Goal: Information Seeking & Learning: Understand process/instructions

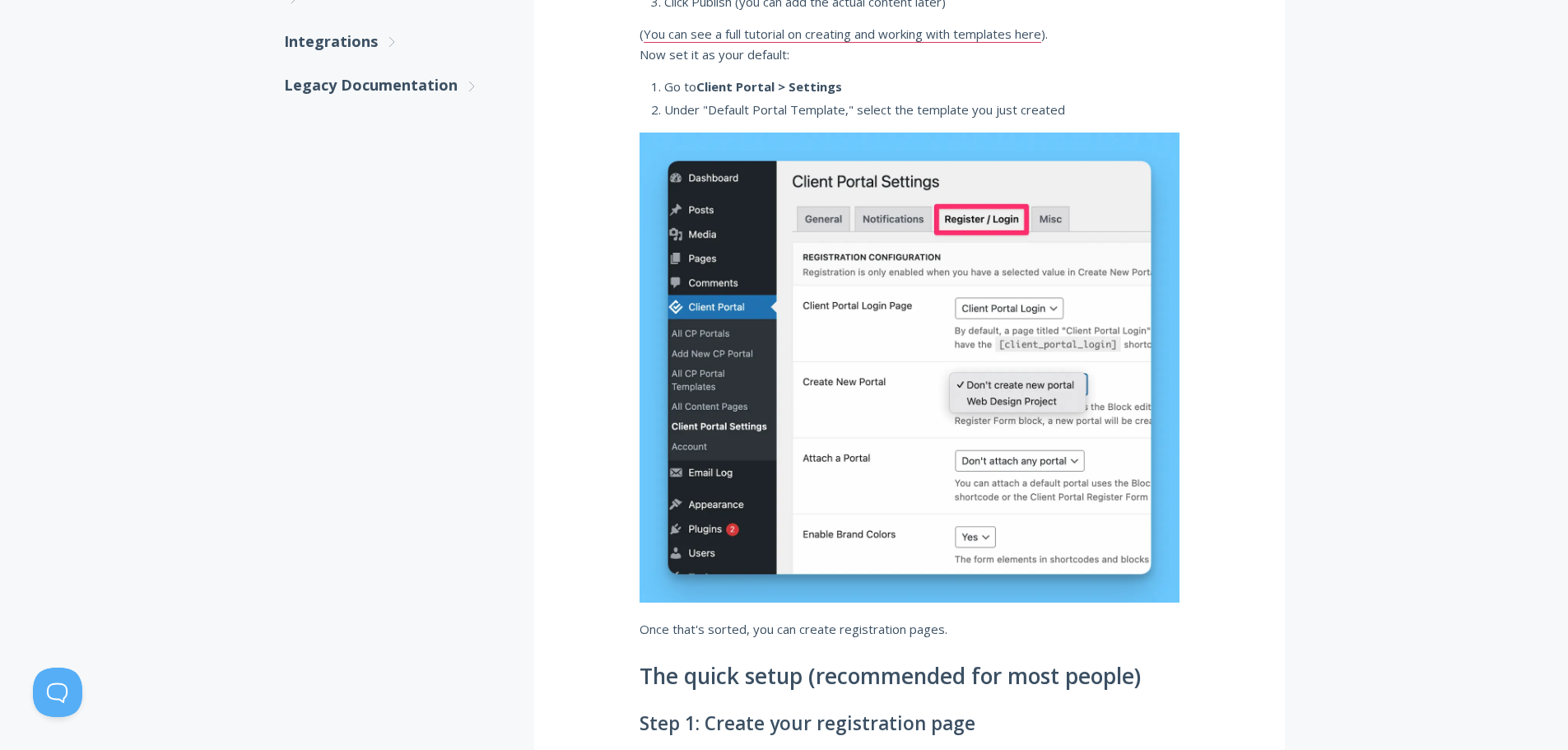
scroll to position [823, 0]
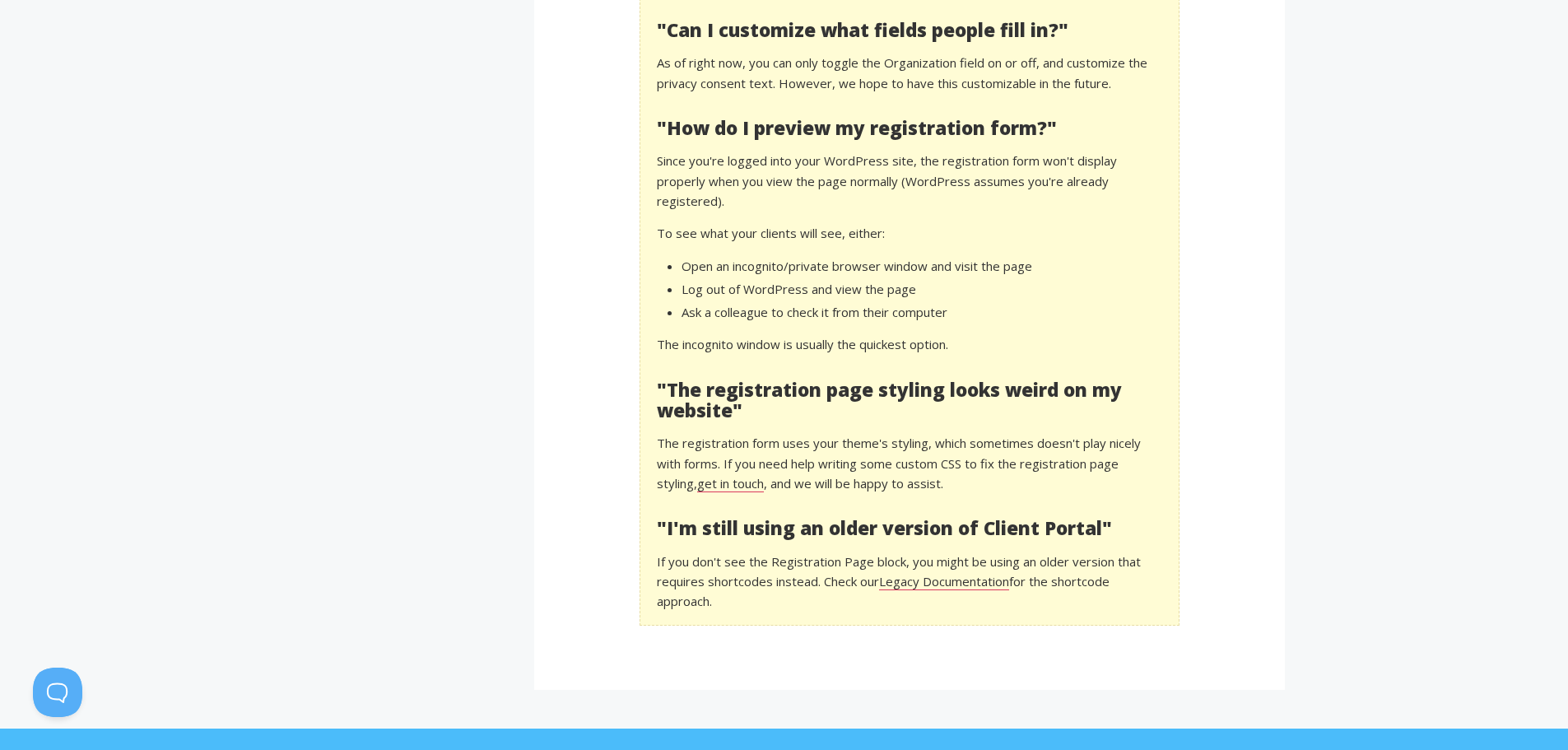
scroll to position [3457, 0]
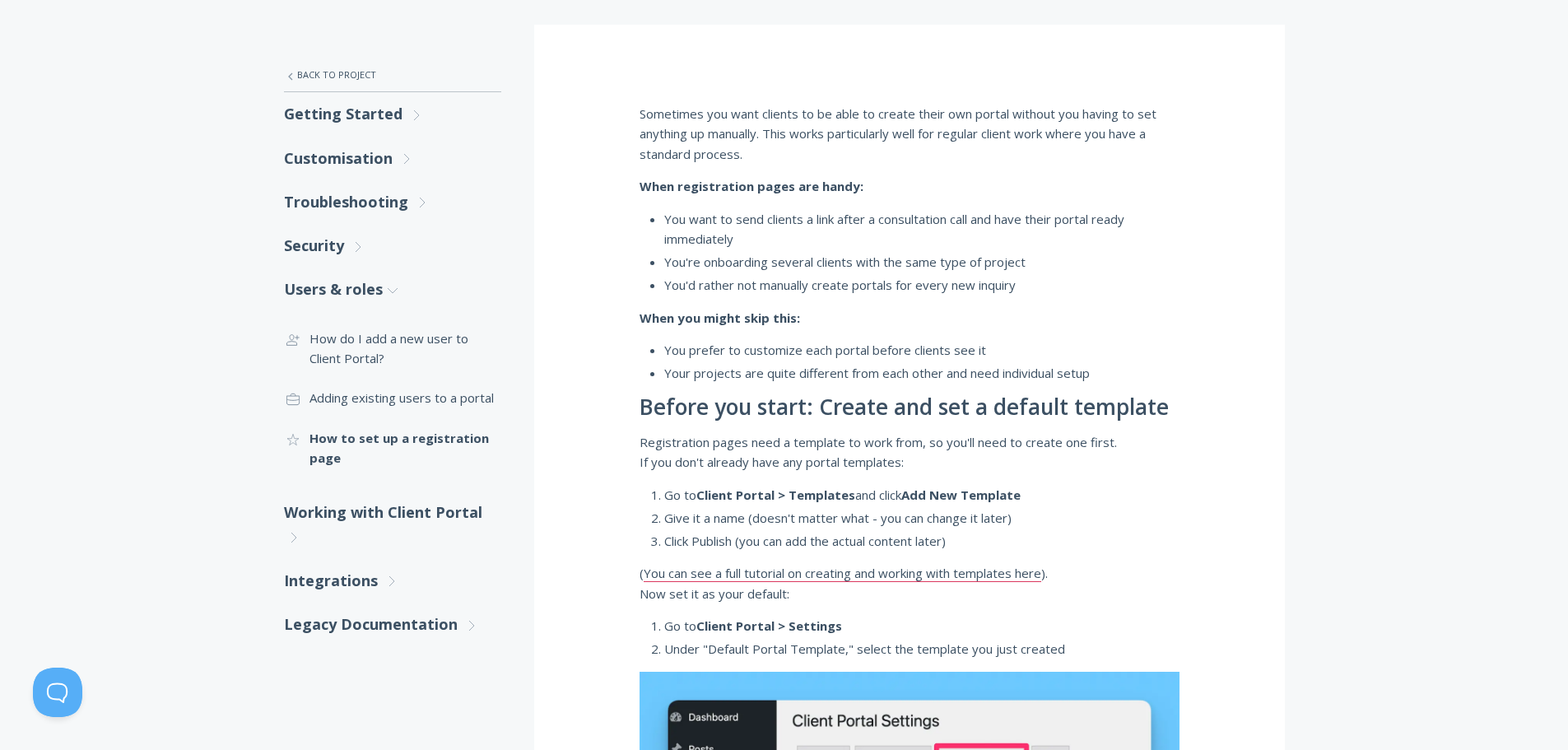
scroll to position [247, 0]
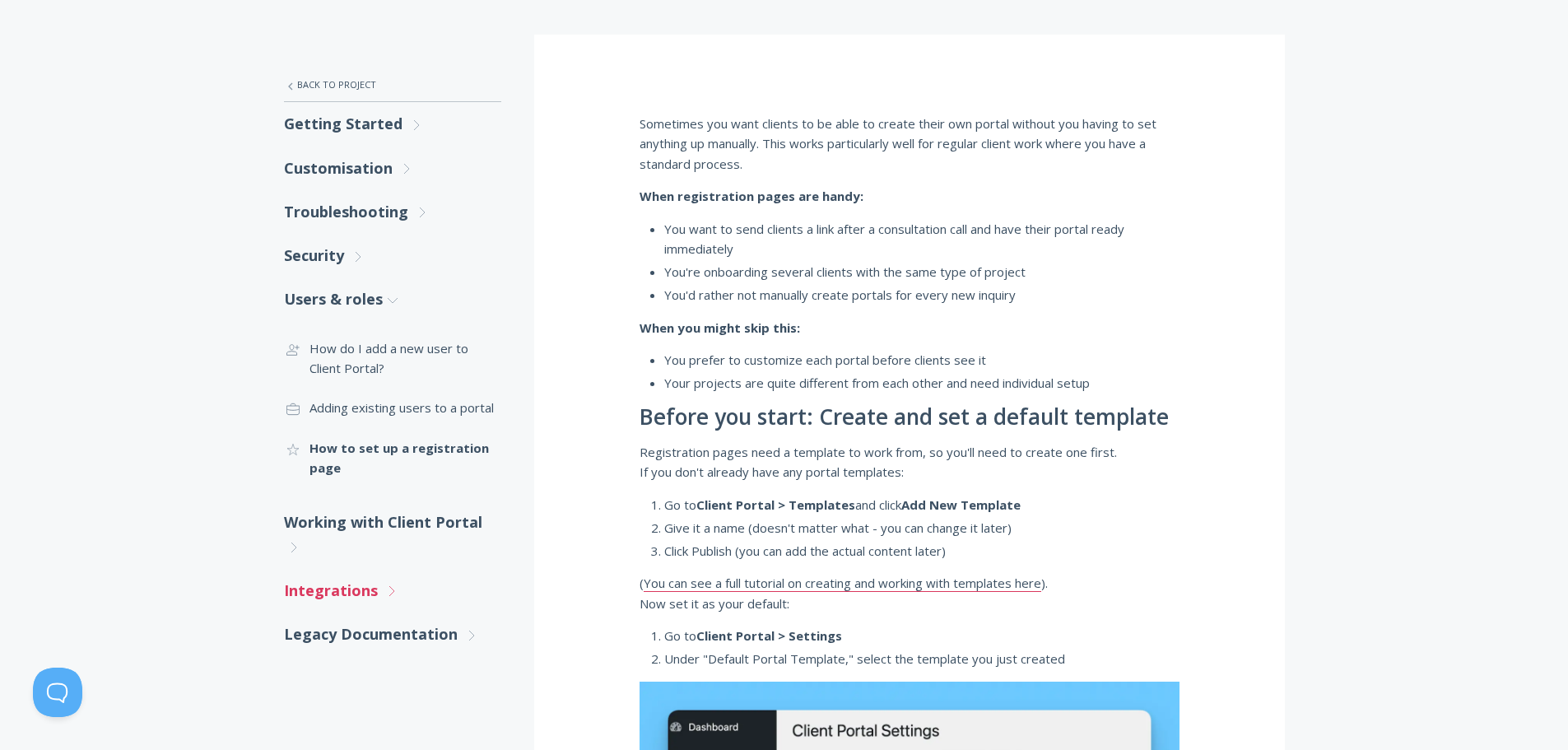
click at [362, 590] on link "Integrations .st0{fill:none;stroke:#000000;stroke-width:2;stroke-miterlimit:10;…" at bounding box center [392, 590] width 217 height 43
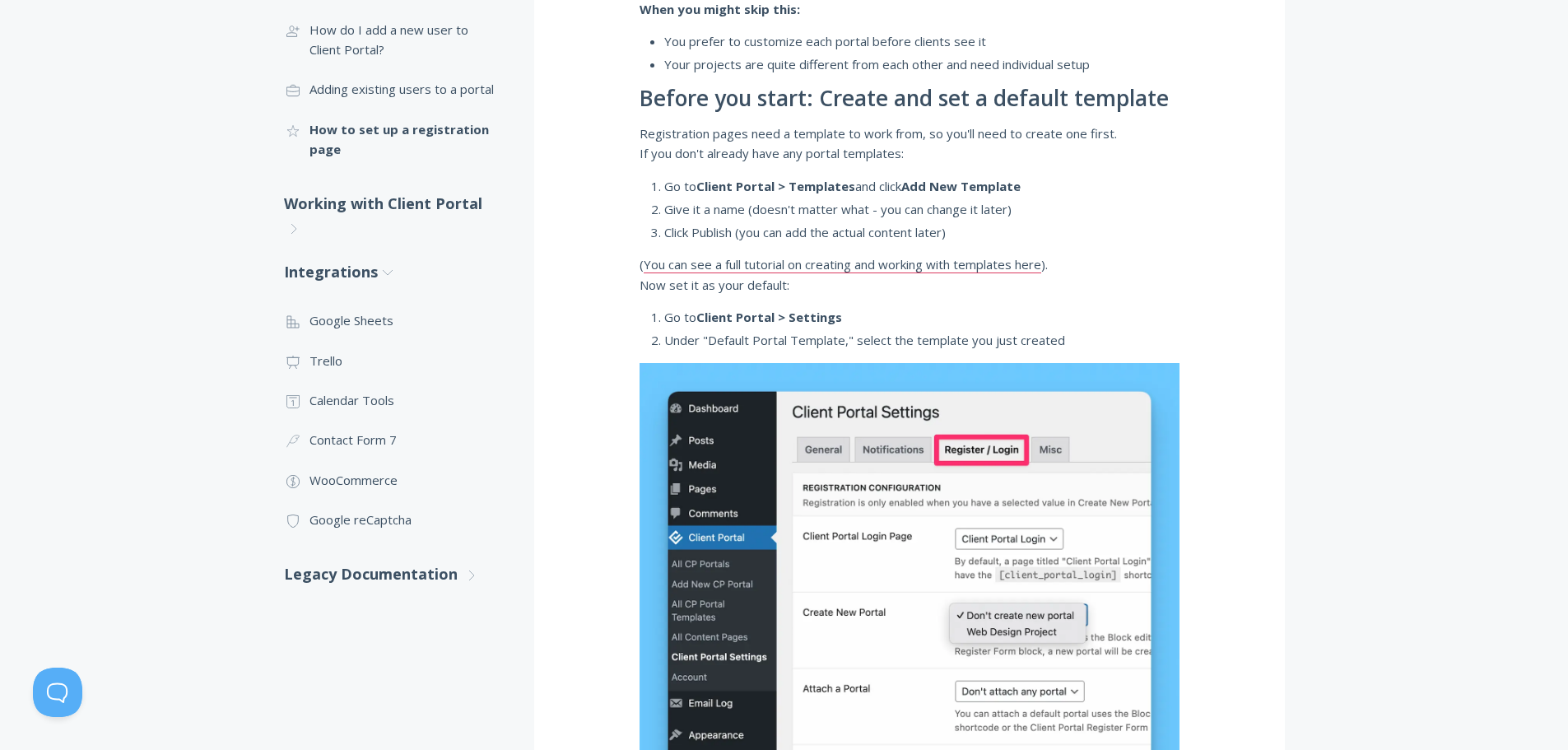
scroll to position [576, 0]
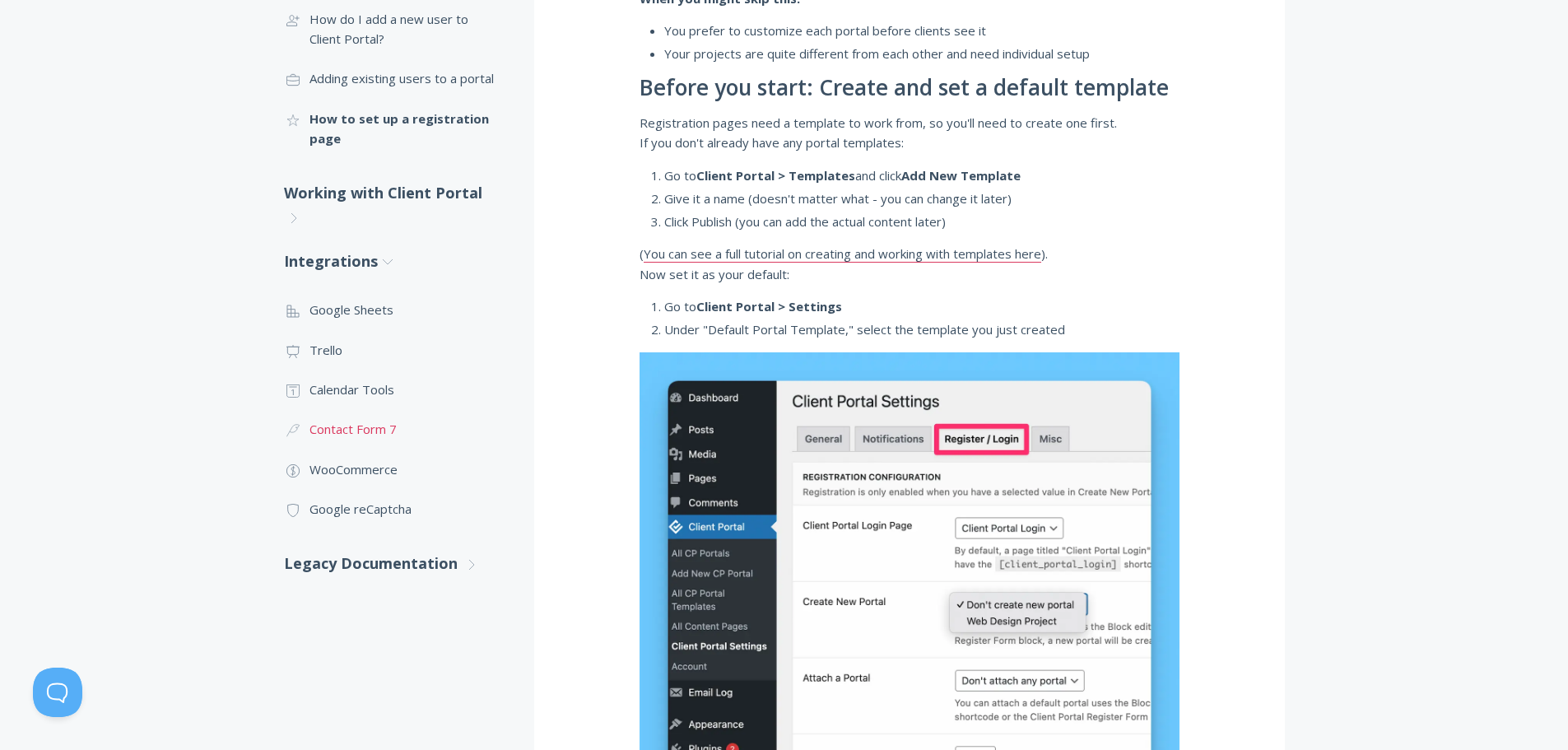
click at [385, 429] on link ".cls-1{fill:none;stroke:#000;stroke-miterlimit:10;stroke-width:2px;} 3. Communi…" at bounding box center [392, 429] width 217 height 40
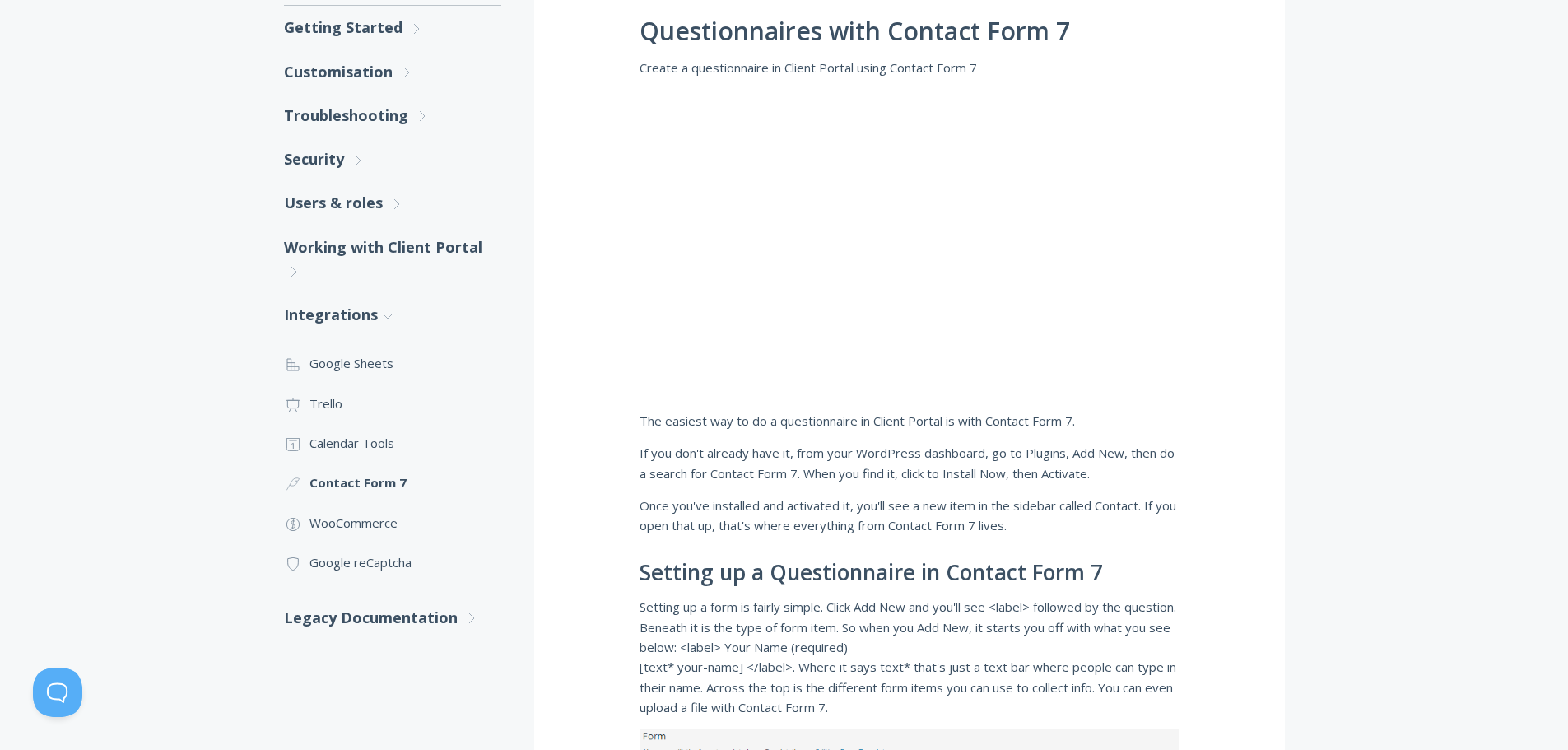
scroll to position [329, 0]
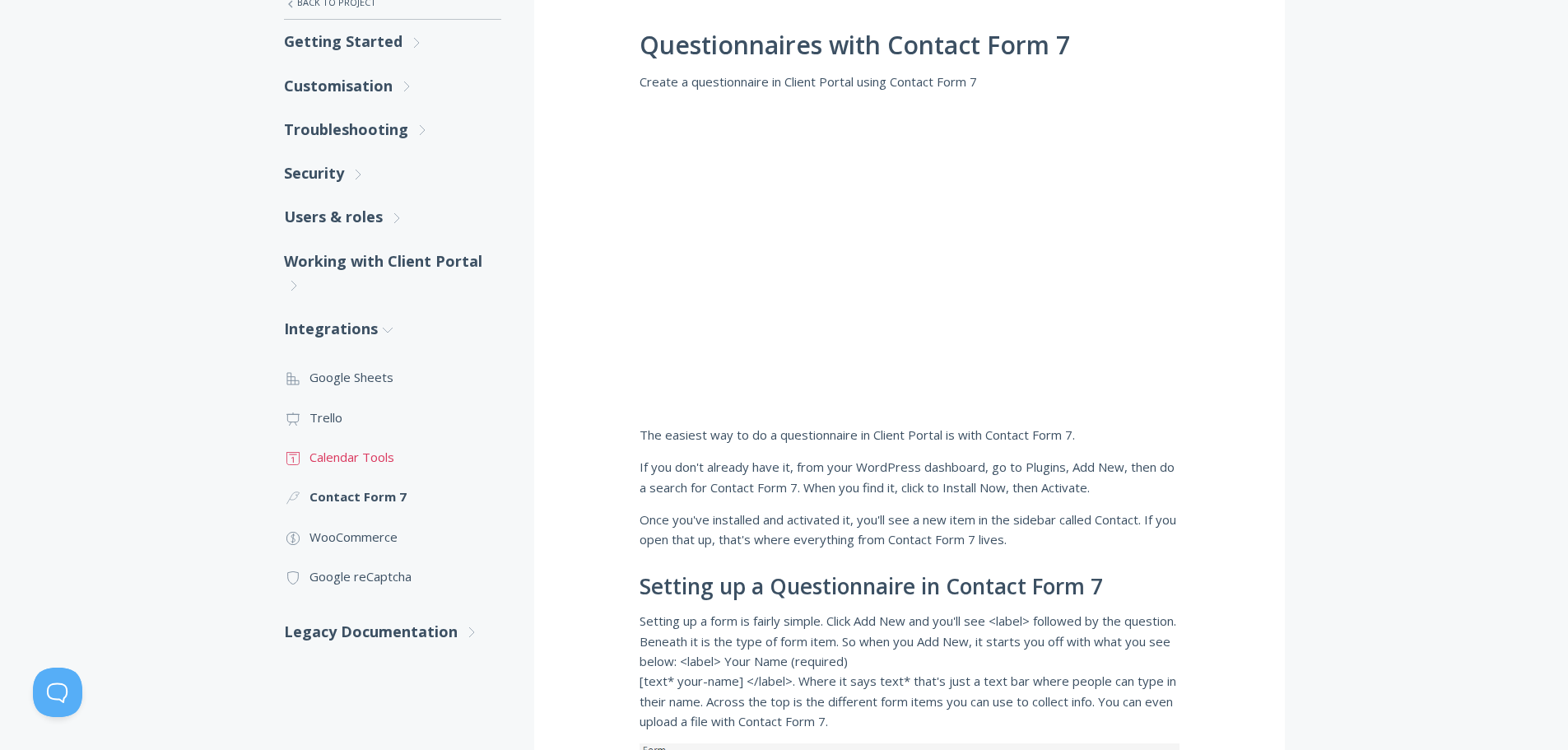
click at [359, 463] on link ".st0{fill:none;stroke:#000000;stroke-width:2;stroke-miterlimit:10;} Untitled-18…" at bounding box center [392, 457] width 217 height 40
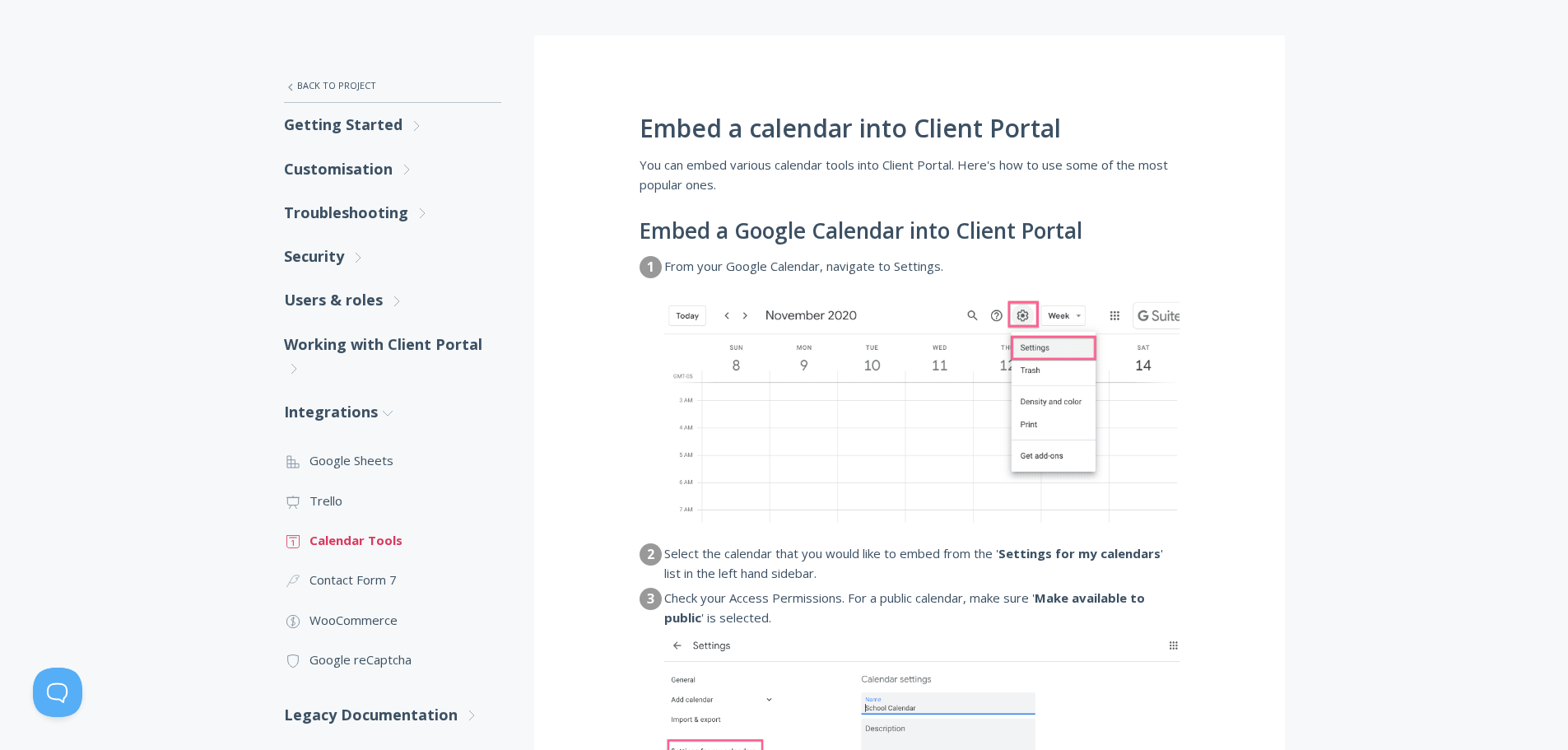
scroll to position [247, 0]
click at [333, 496] on link ".st0{fill:none;stroke:#000000;stroke-width:2;stroke-miterlimit:10;} Untitled-13…" at bounding box center [392, 499] width 217 height 40
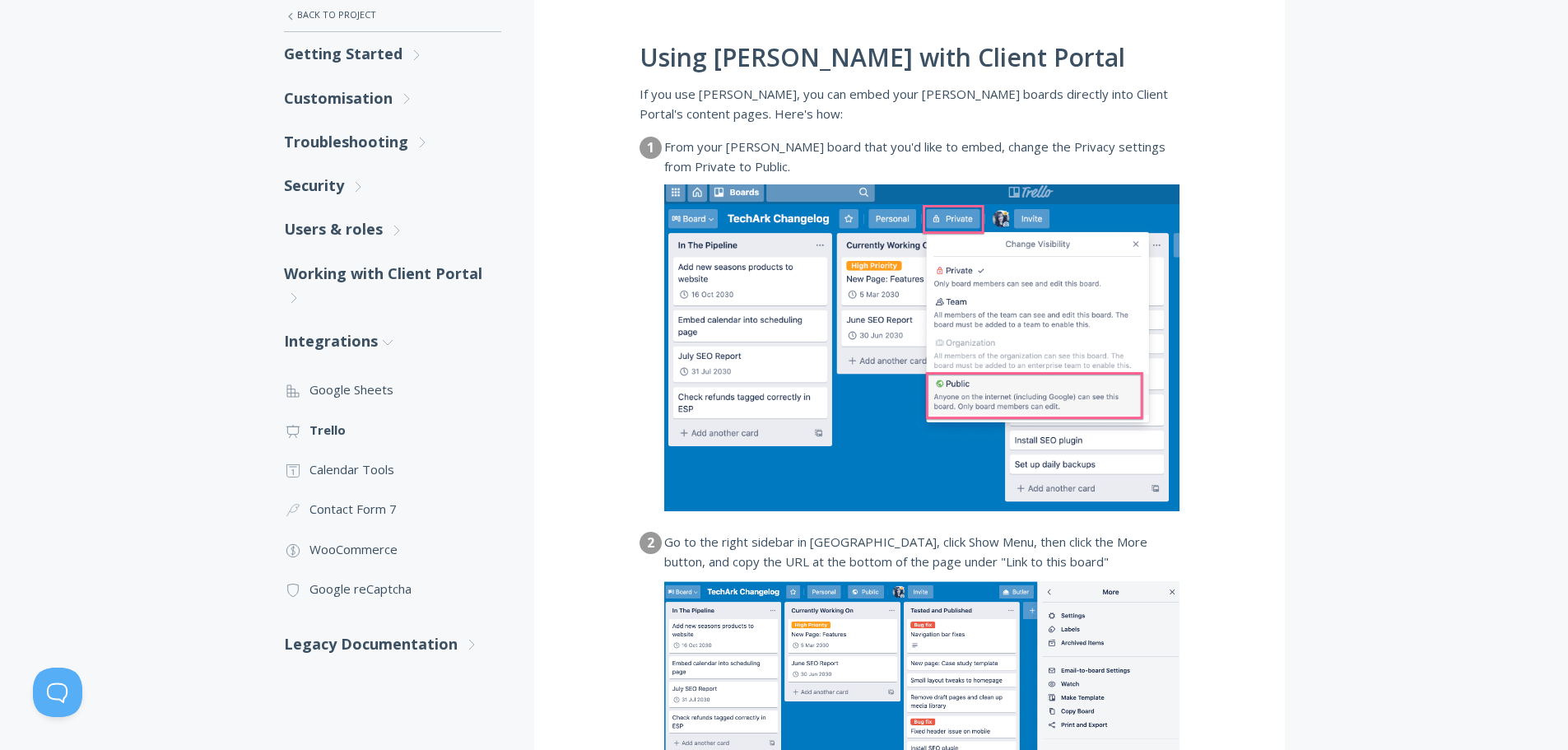
scroll to position [329, 0]
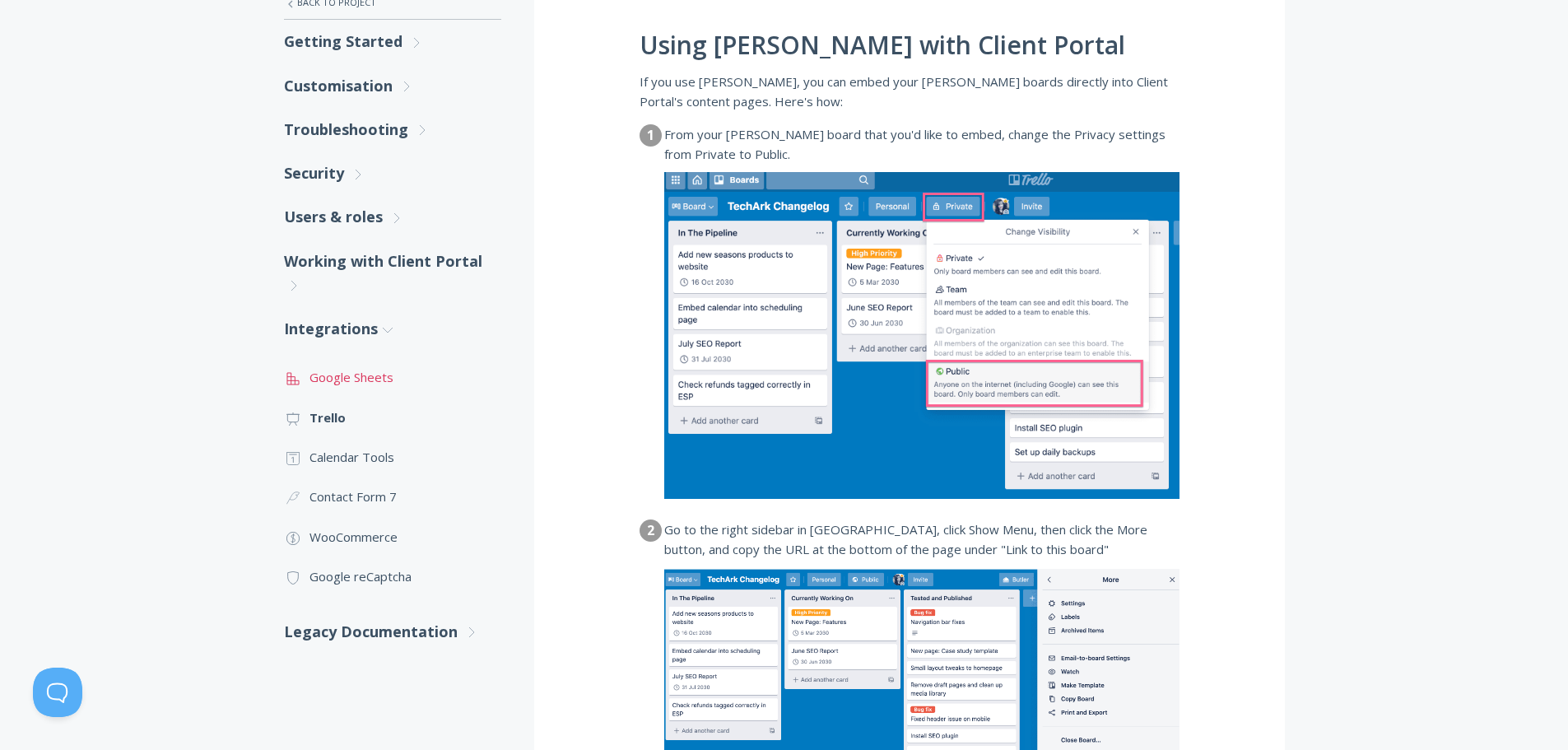
click at [367, 382] on link ".st0{fill:none;stroke:#000000;stroke-width:2;stroke-miterlimit:10;} 2. Design -…" at bounding box center [392, 376] width 217 height 40
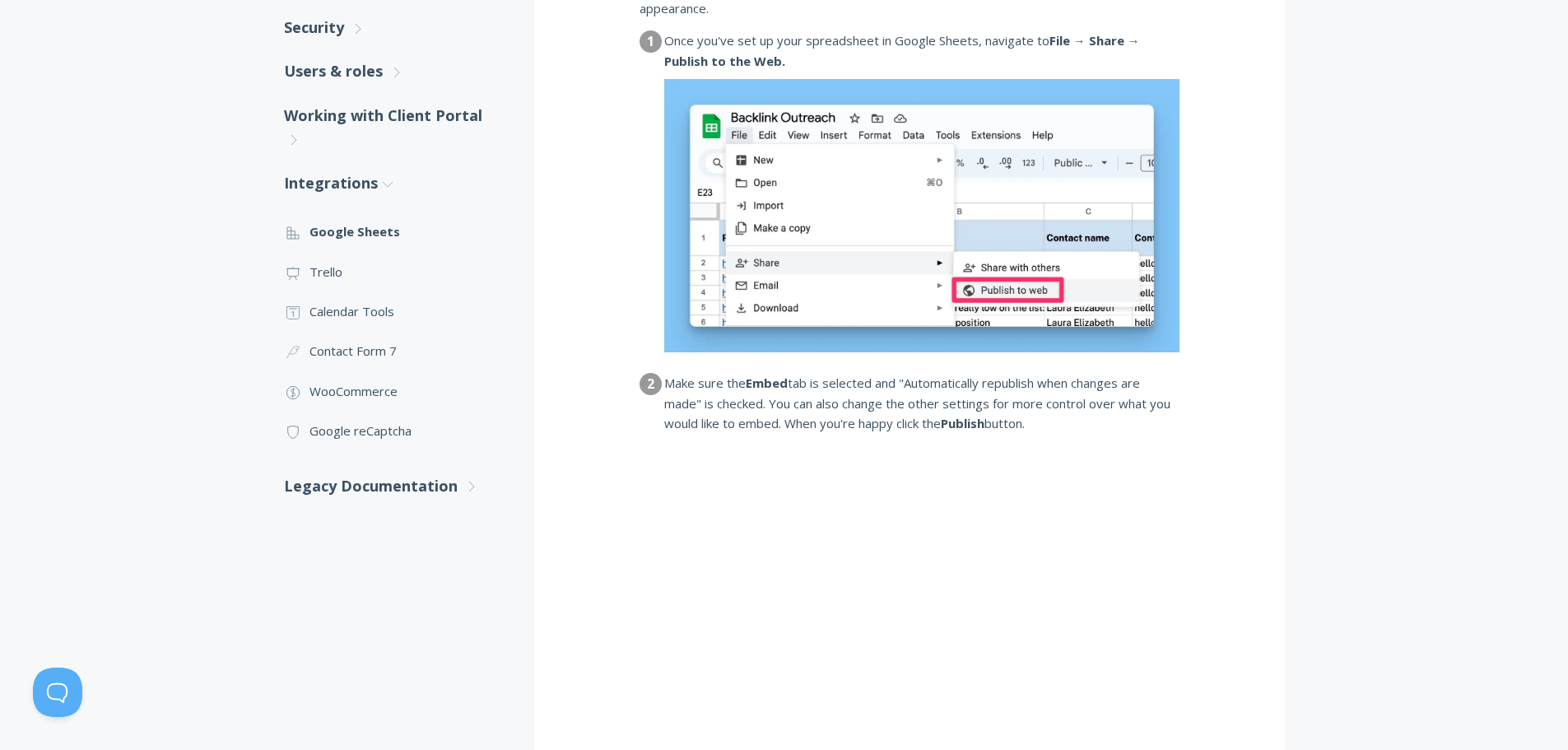
scroll to position [494, 0]
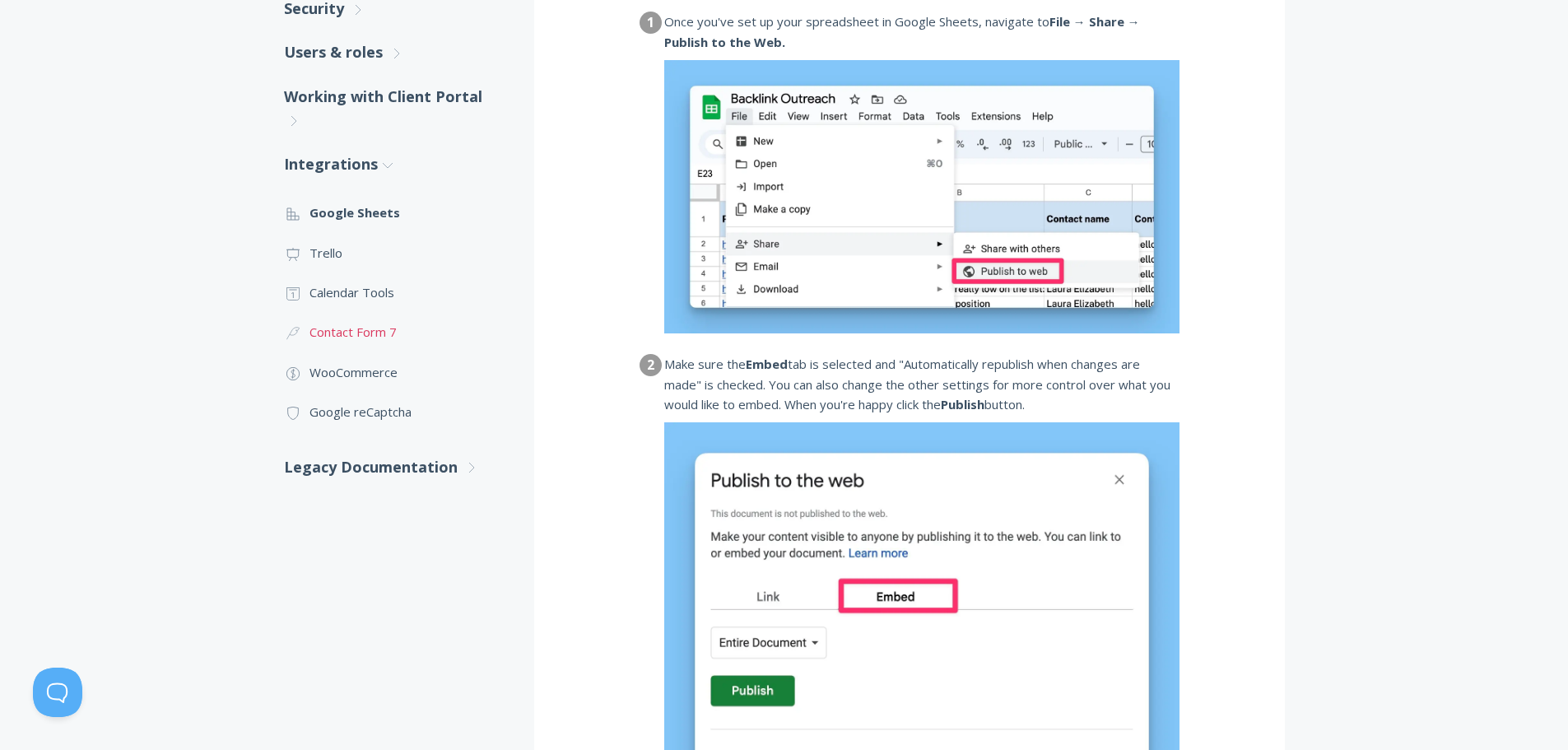
click at [370, 344] on link ".cls-1{fill:none;stroke:#000;stroke-miterlimit:10;stroke-width:2px;} 3. Communi…" at bounding box center [392, 331] width 217 height 40
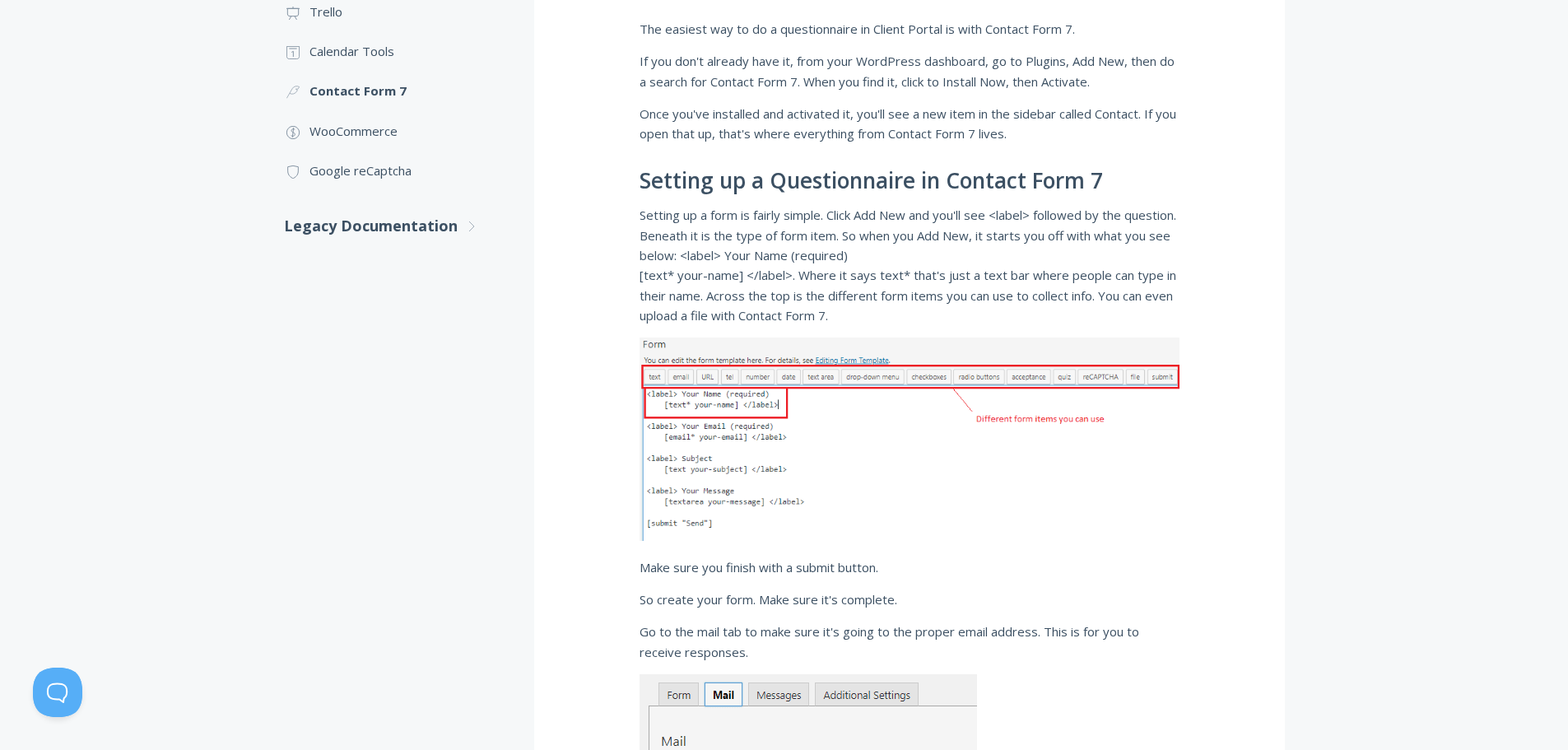
scroll to position [741, 0]
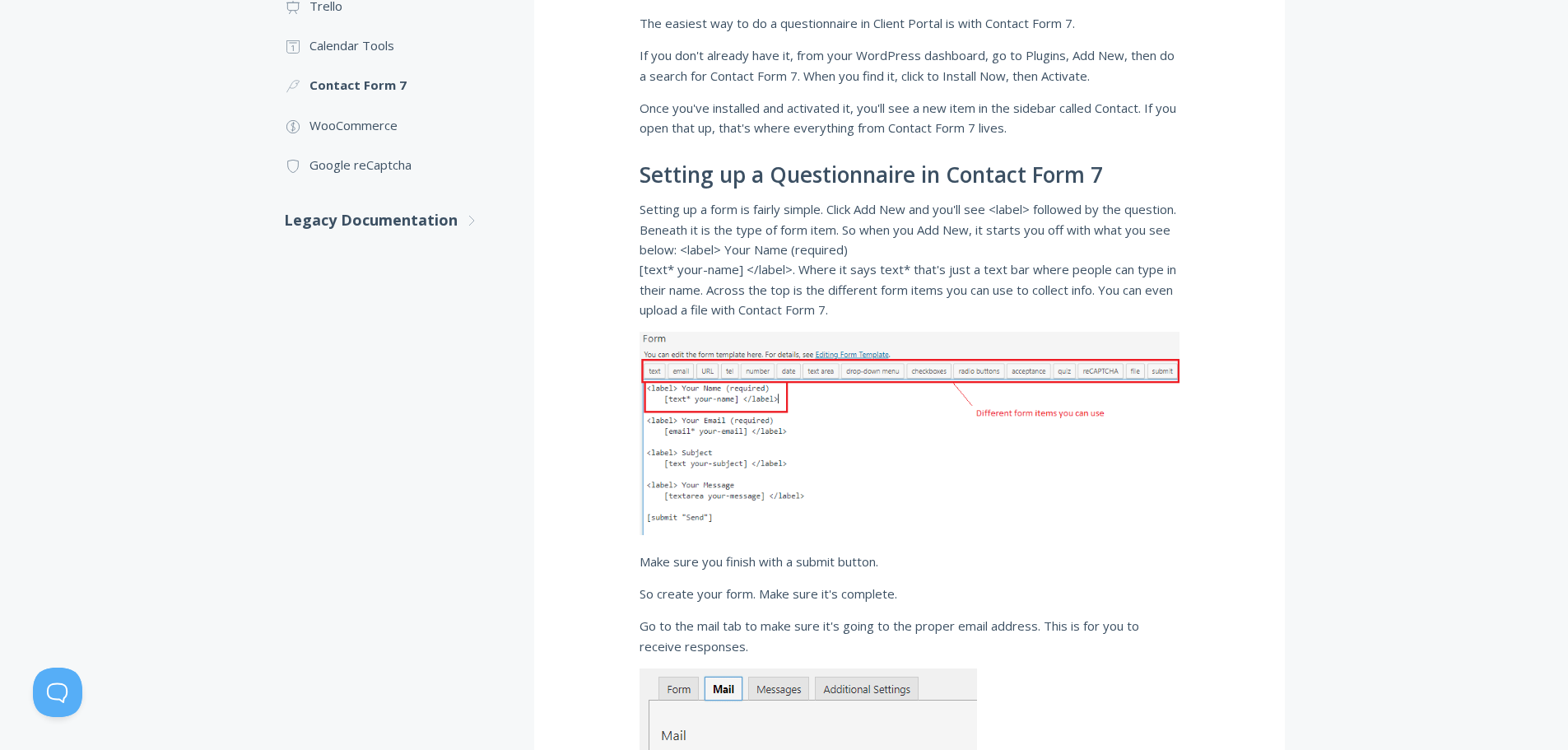
click at [1001, 182] on h2 "Setting up a Questionnaire in Contact Form 7" at bounding box center [909, 175] width 540 height 25
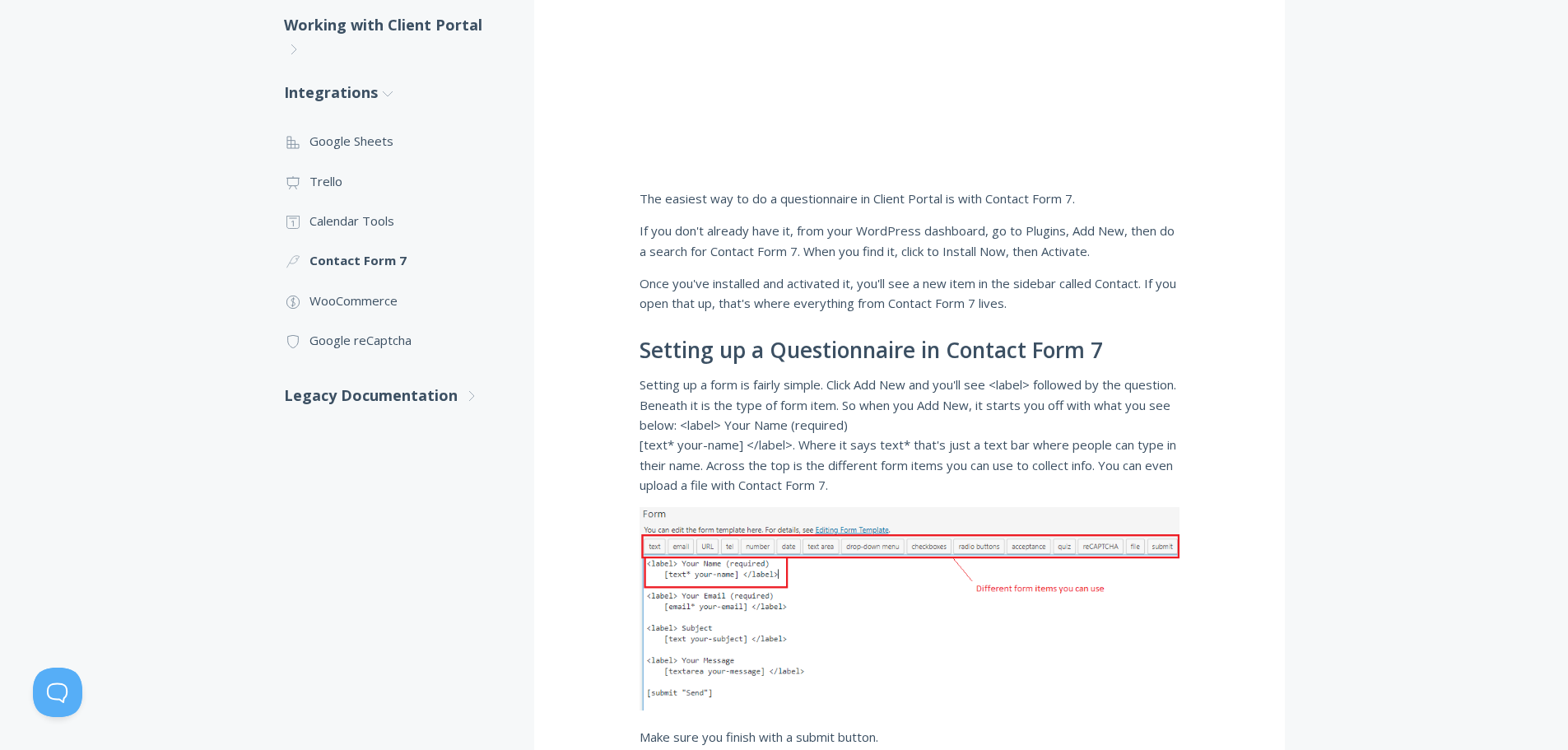
scroll to position [412, 0]
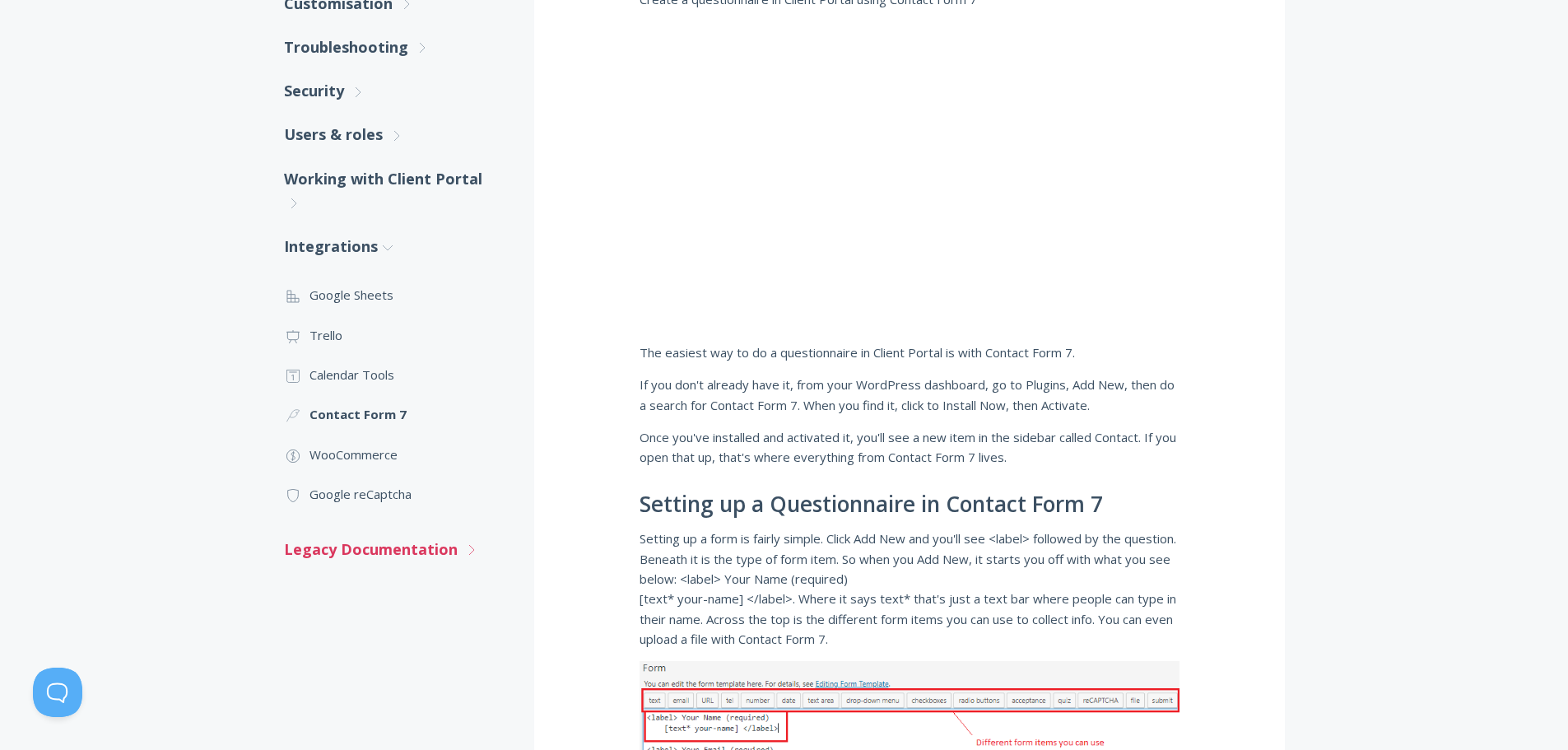
click at [445, 550] on link "Legacy Documentation .st0{fill:none;stroke:#000000;stroke-width:2;stroke-miterl…" at bounding box center [392, 549] width 217 height 43
click at [433, 551] on link "Legacy Documentation .st0{fill:none;stroke:#000000;stroke-width:2;stroke-miterl…" at bounding box center [392, 549] width 217 height 43
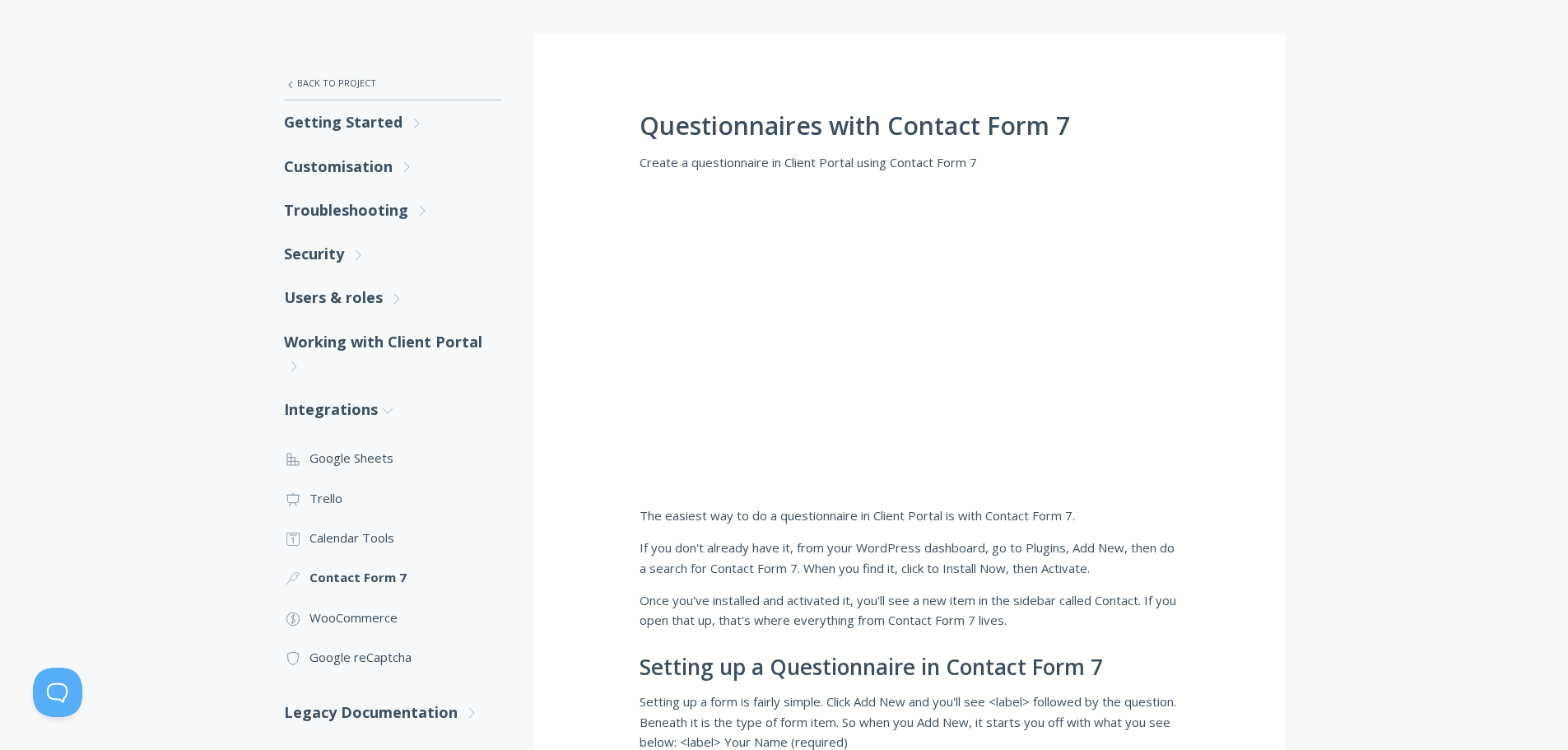
scroll to position [247, 0]
click at [367, 173] on link "Customisation .st0{fill:none;stroke:#000000;stroke-width:2;stroke-miterlimit:10…" at bounding box center [392, 167] width 217 height 43
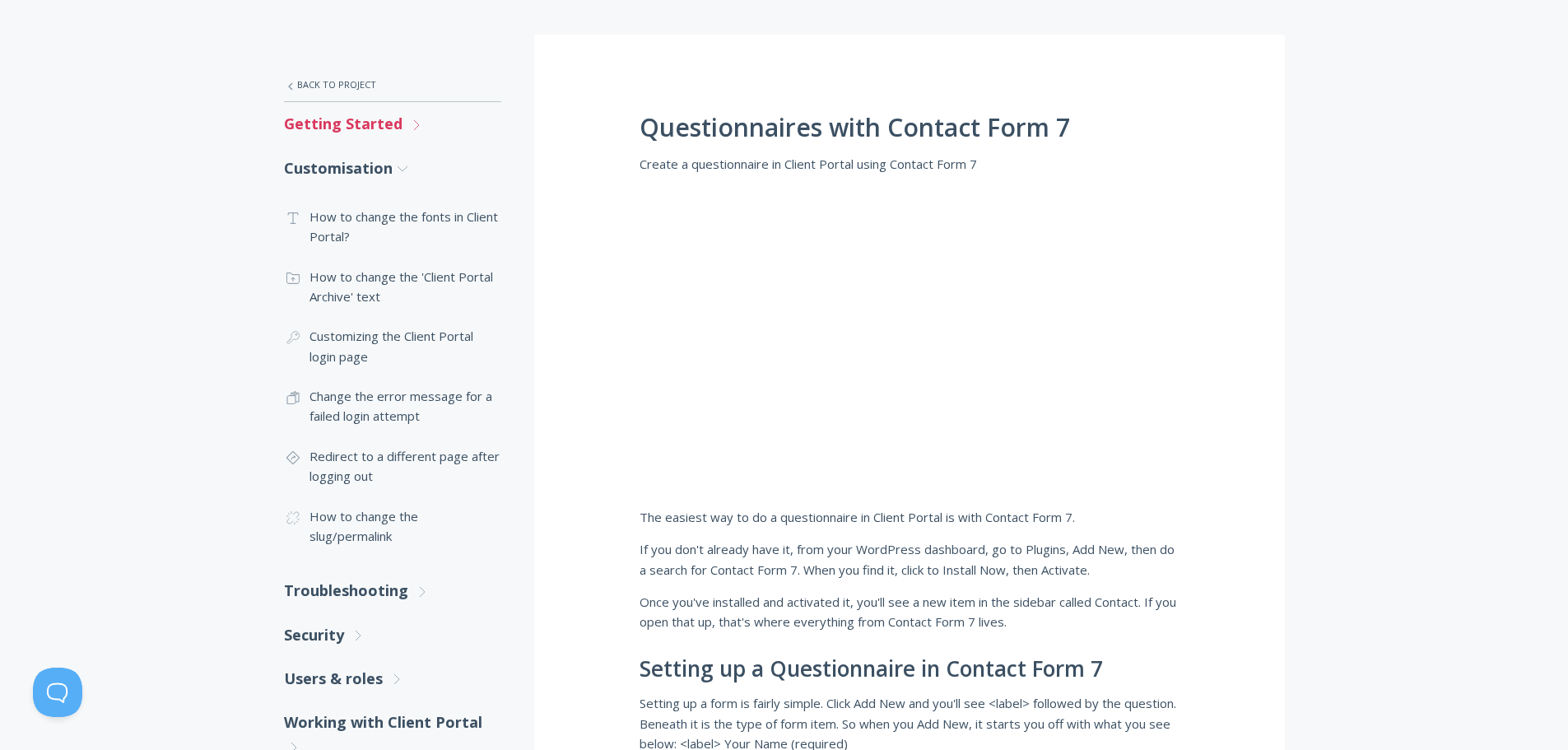
click at [379, 123] on link "Getting Started .st0{fill:none;stroke:#000000;stroke-width:2;stroke-miterlimit:…" at bounding box center [392, 123] width 217 height 43
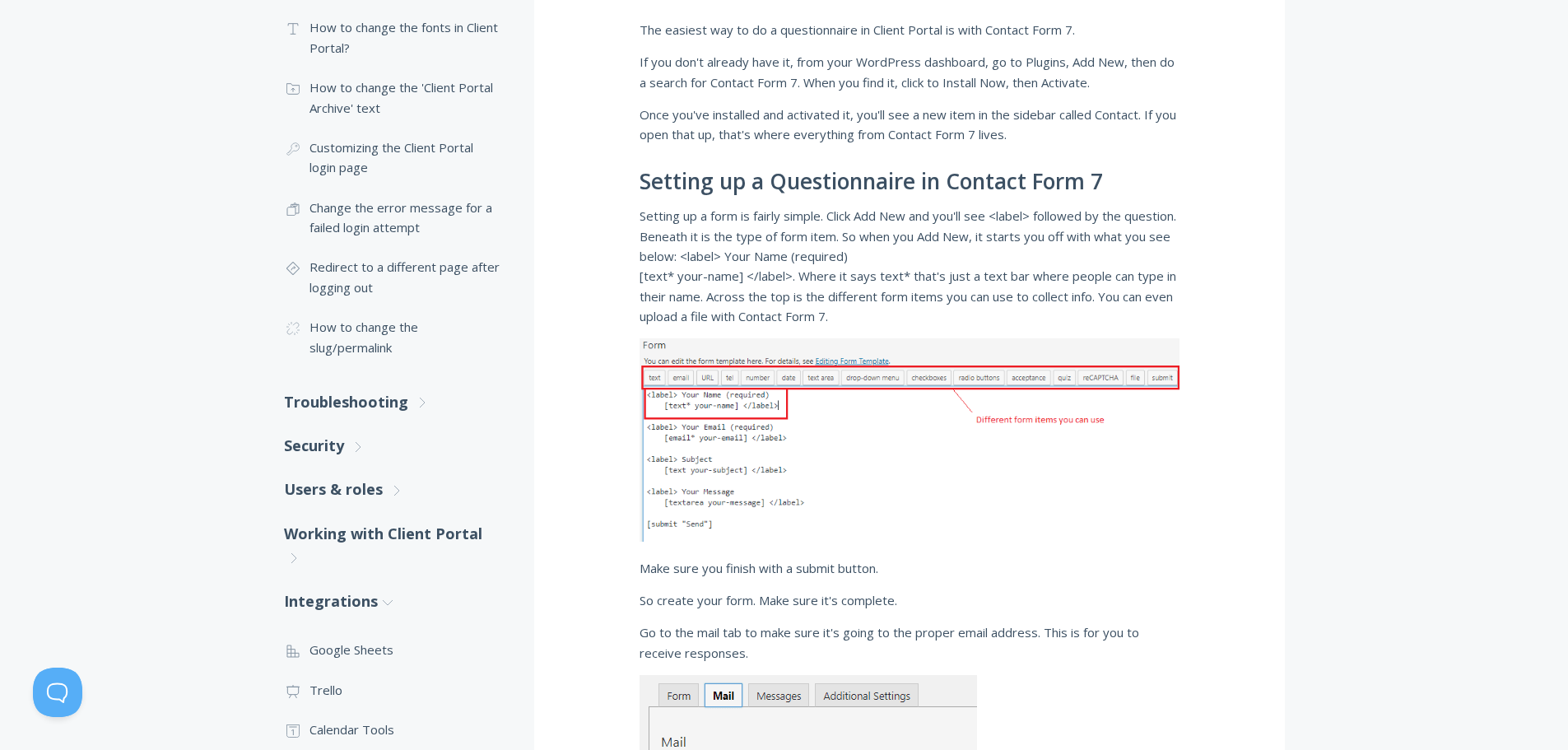
scroll to position [741, 0]
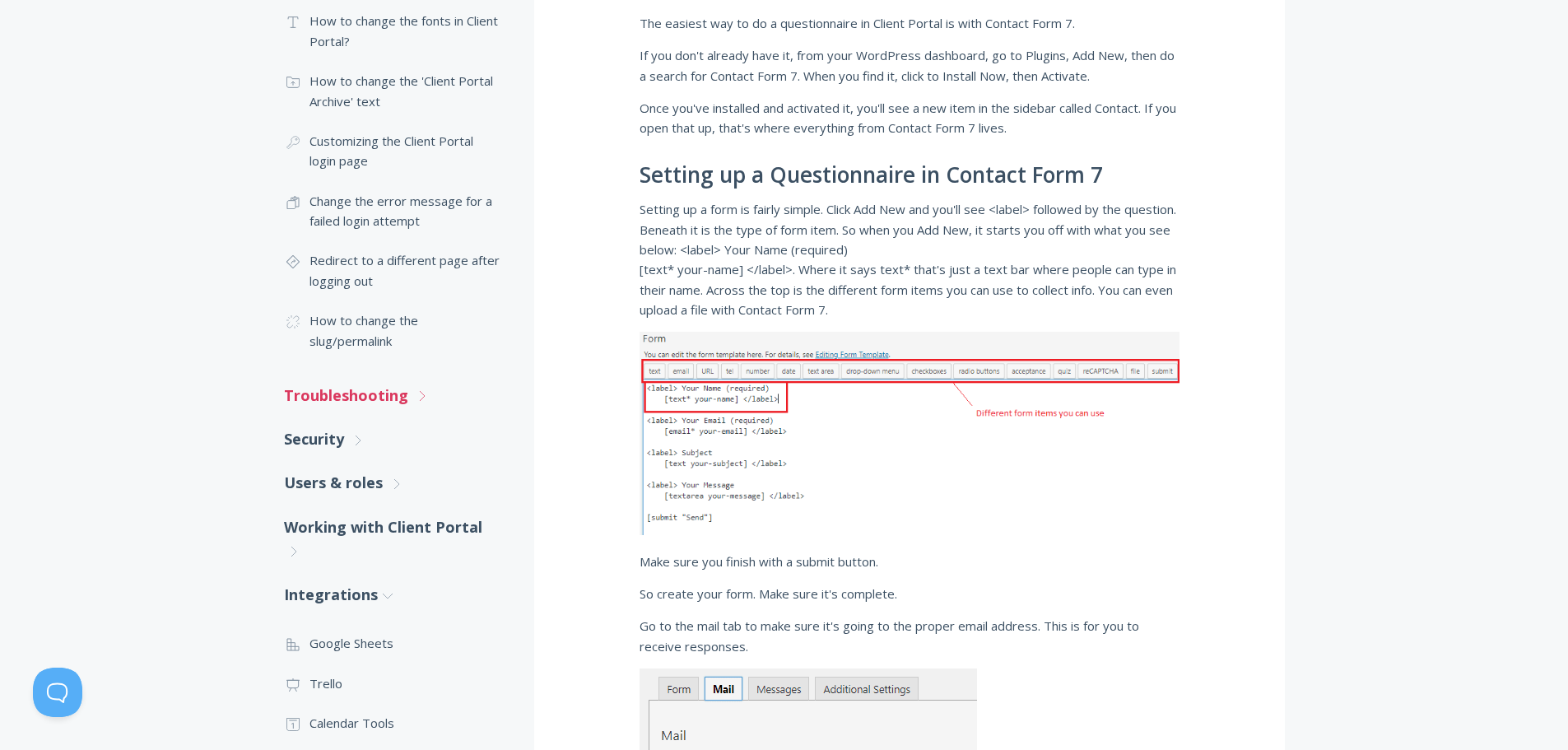
click at [345, 405] on link "Troubleshooting .st0{fill:none;stroke:#000000;stroke-width:2;stroke-miterlimit:…" at bounding box center [392, 395] width 217 height 43
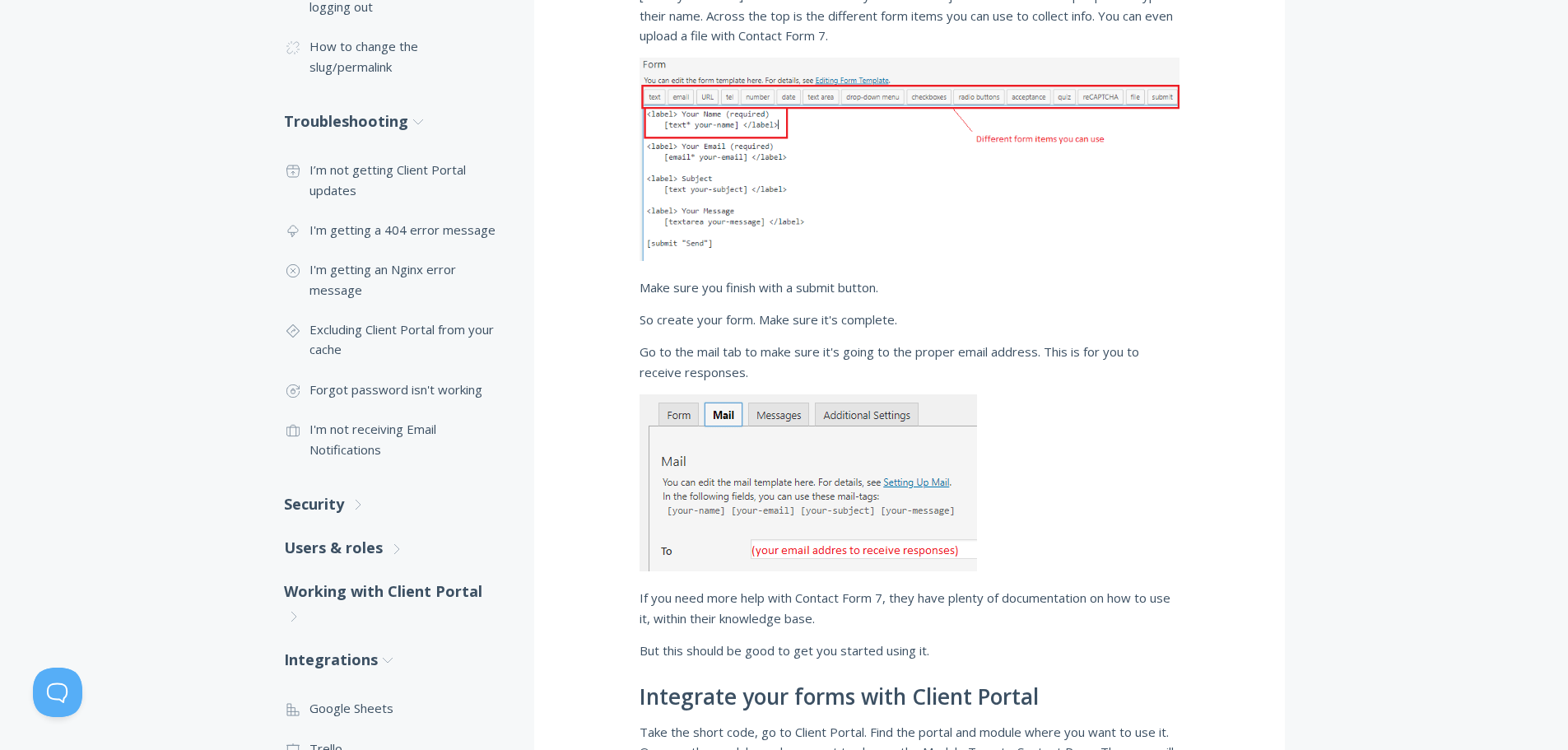
scroll to position [1070, 0]
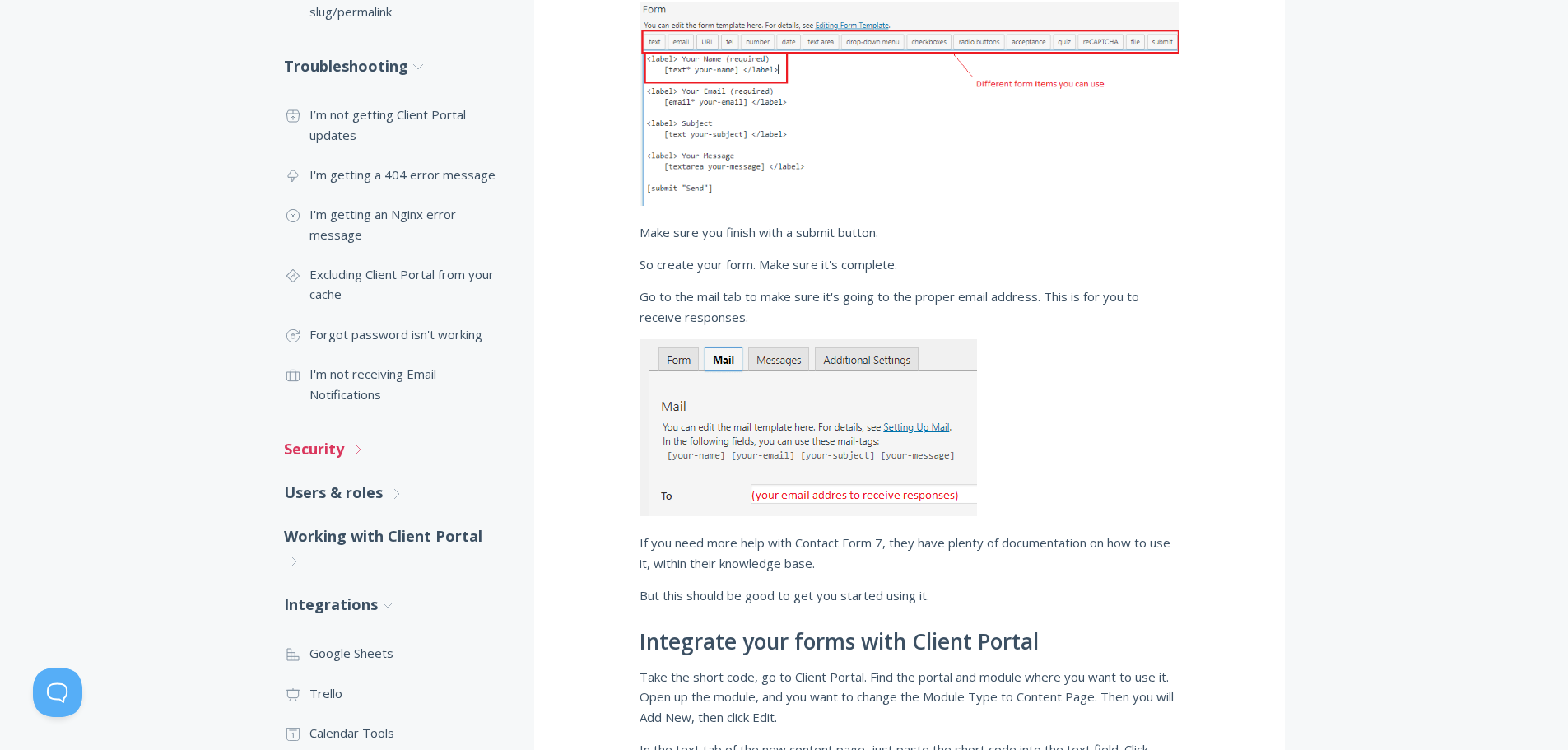
click at [348, 458] on link "Security .st0{fill:none;stroke:#000000;stroke-width:2;stroke-miterlimit:10;} Un…" at bounding box center [392, 448] width 217 height 43
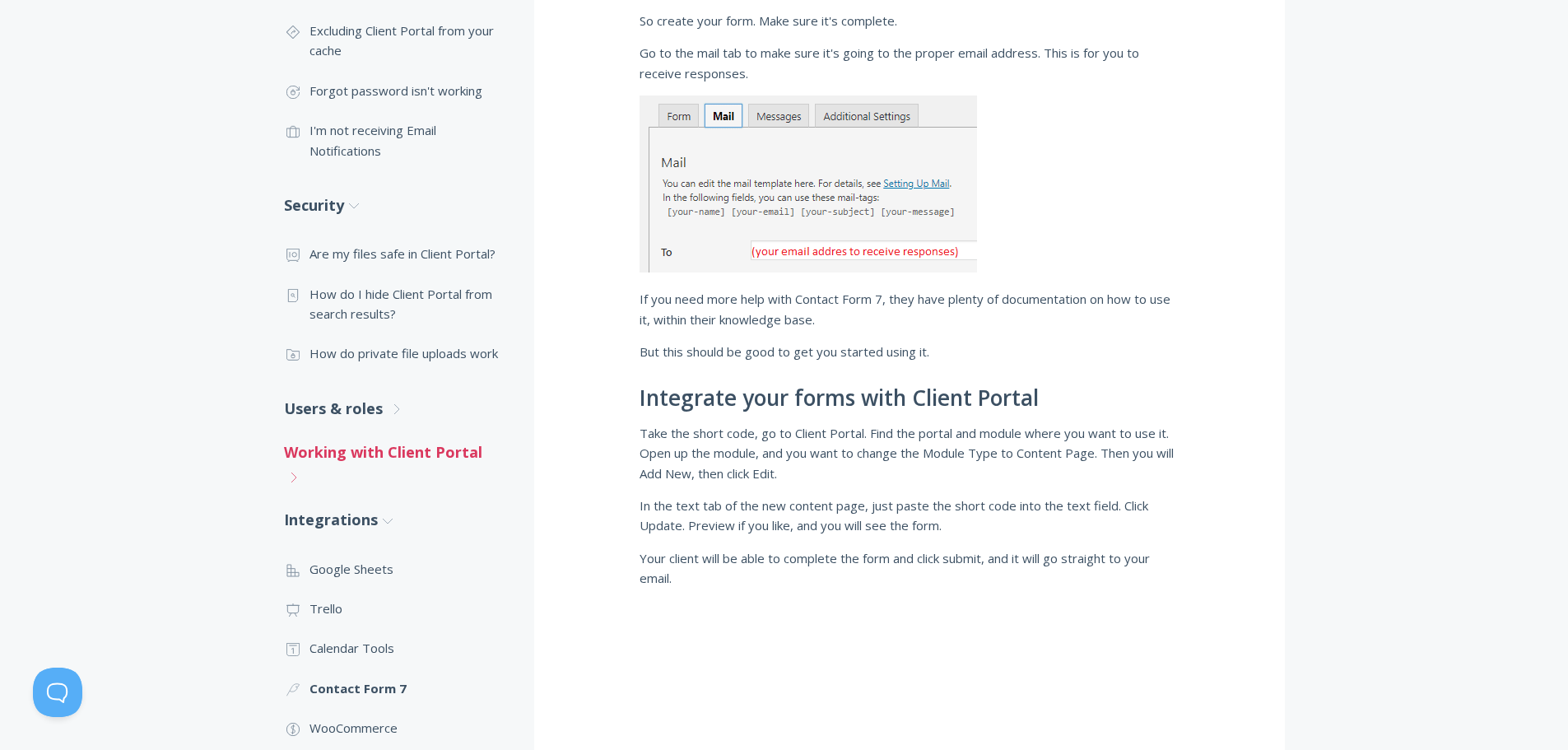
scroll to position [1317, 0]
click at [368, 413] on link "Users & roles .st0{fill:none;stroke:#000000;stroke-width:2;stroke-miterlimit:10…" at bounding box center [392, 405] width 217 height 43
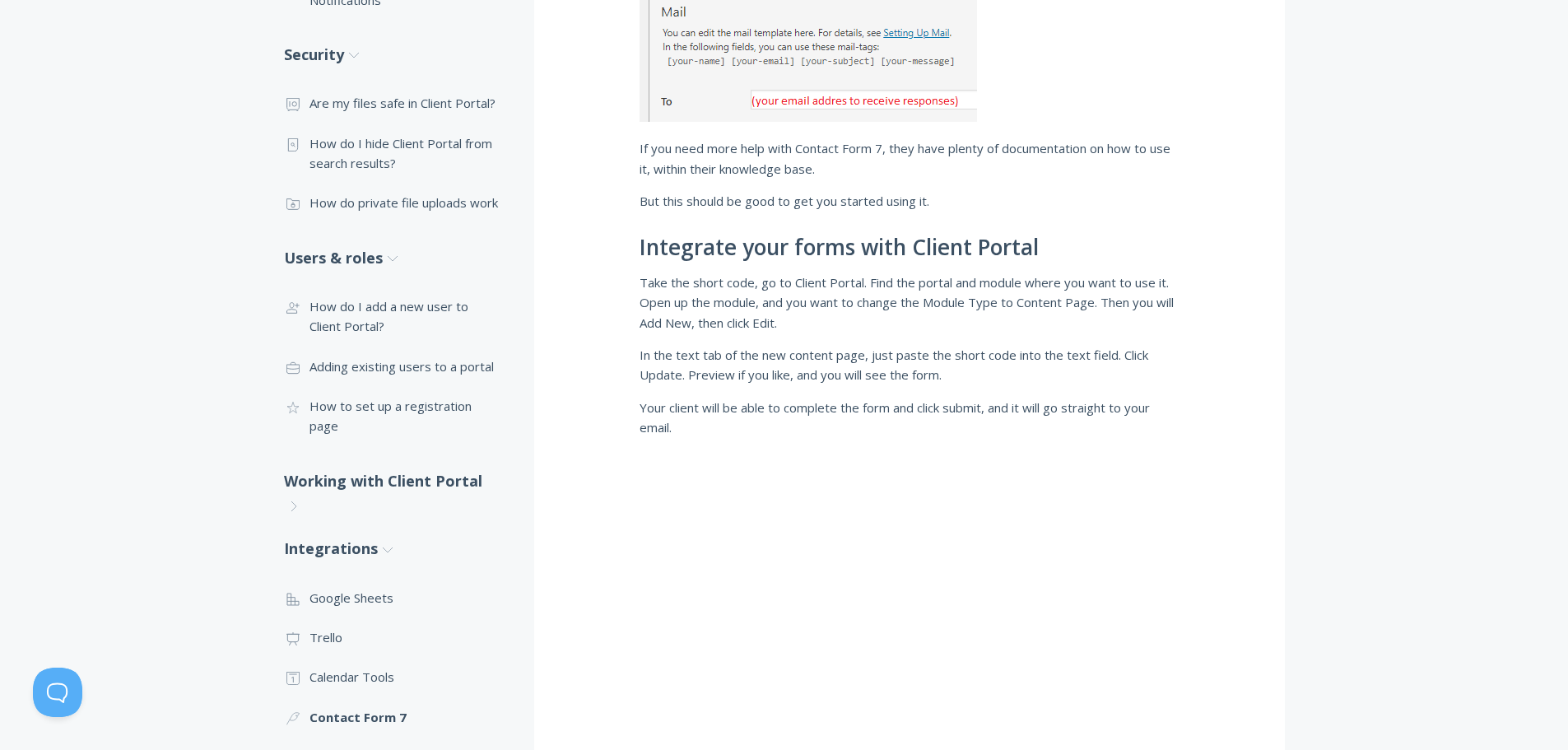
scroll to position [1481, 0]
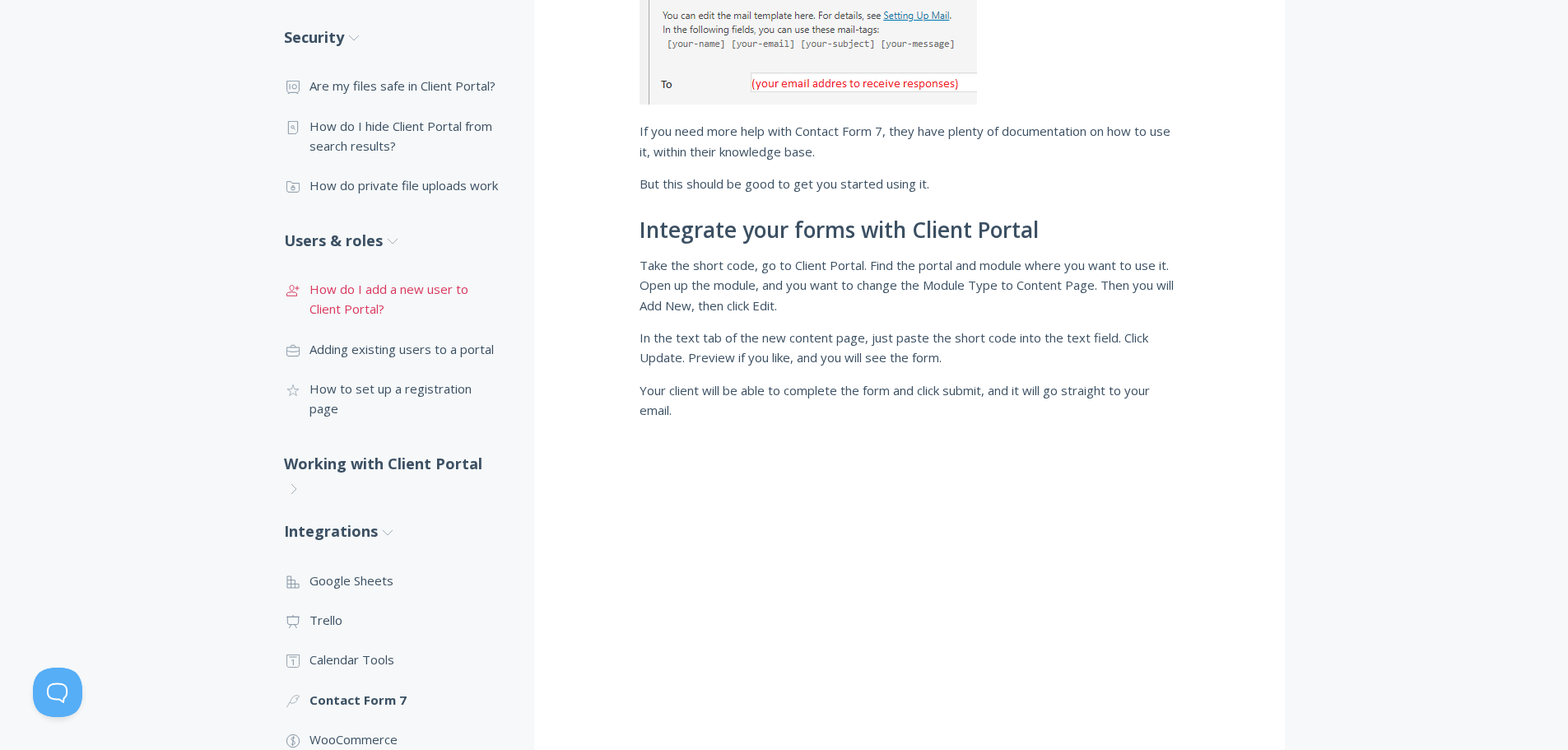
click at [353, 299] on link ".st0{fill:none;stroke:#000000;stroke-width:2;stroke-miterlimit:10;} 3. Communic…" at bounding box center [392, 299] width 217 height 60
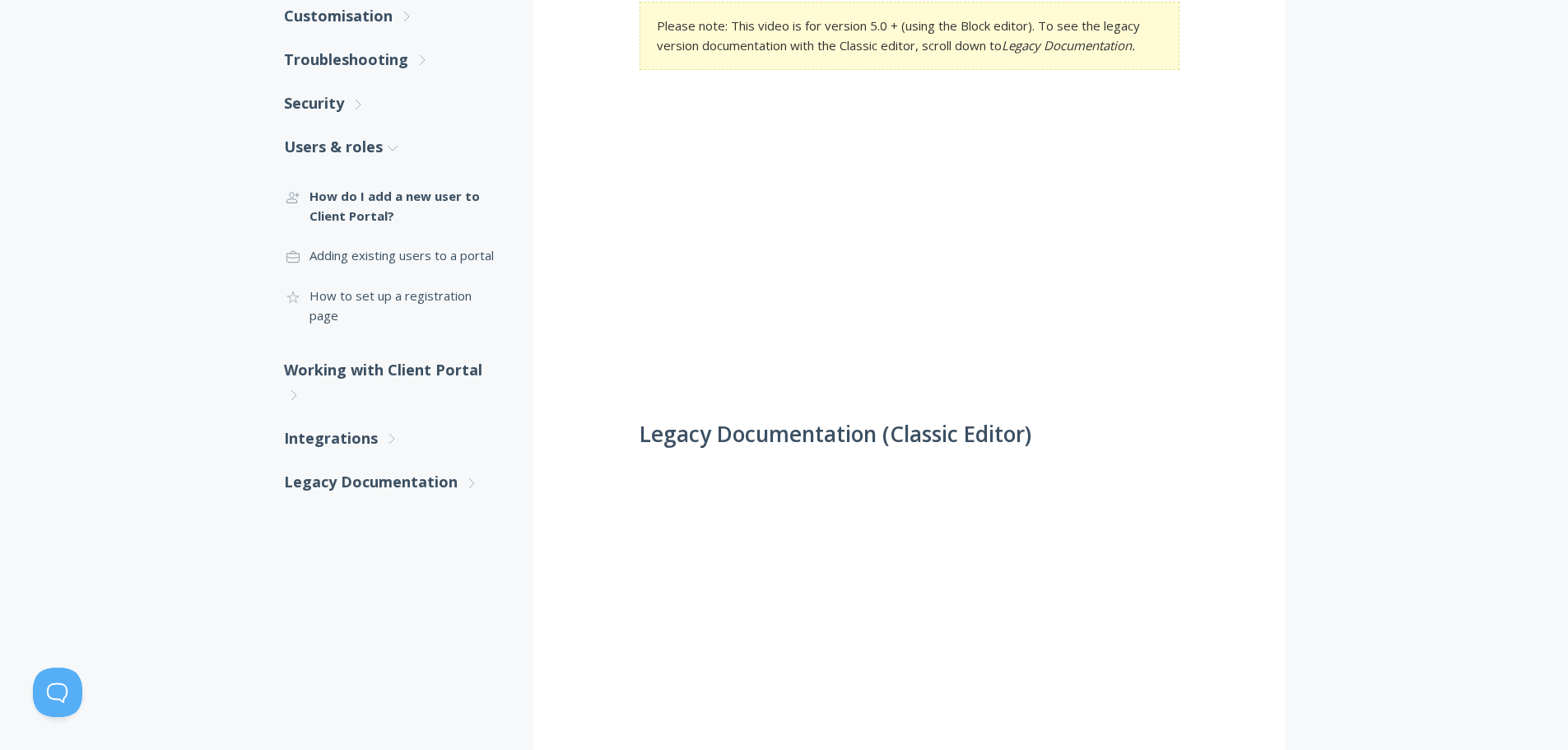
scroll to position [412, 0]
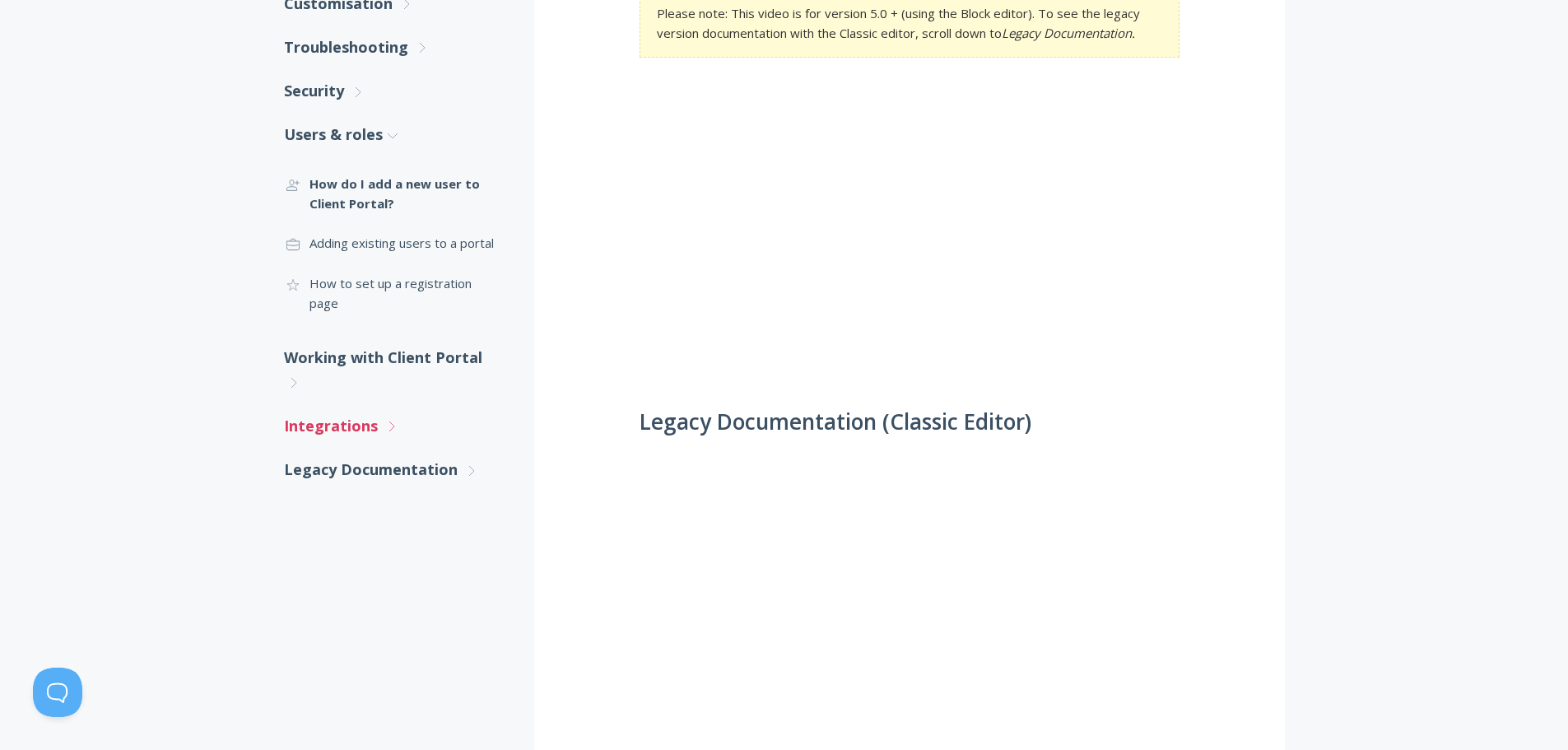
click at [384, 419] on icon ".st0{fill:none;stroke:#000000;stroke-width:2;stroke-miterlimit:10;} Untitled-27" at bounding box center [391, 426] width 15 height 15
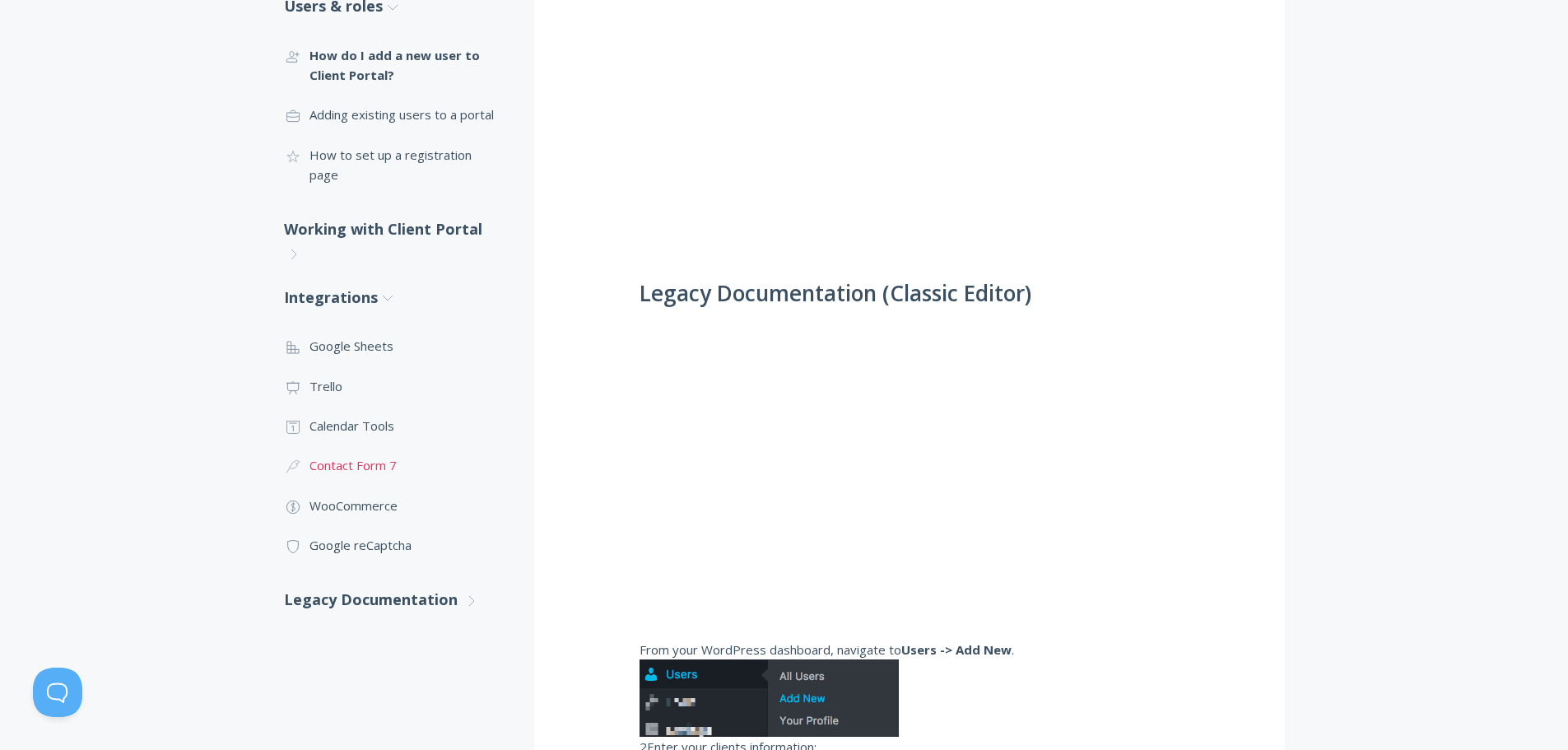
scroll to position [576, 0]
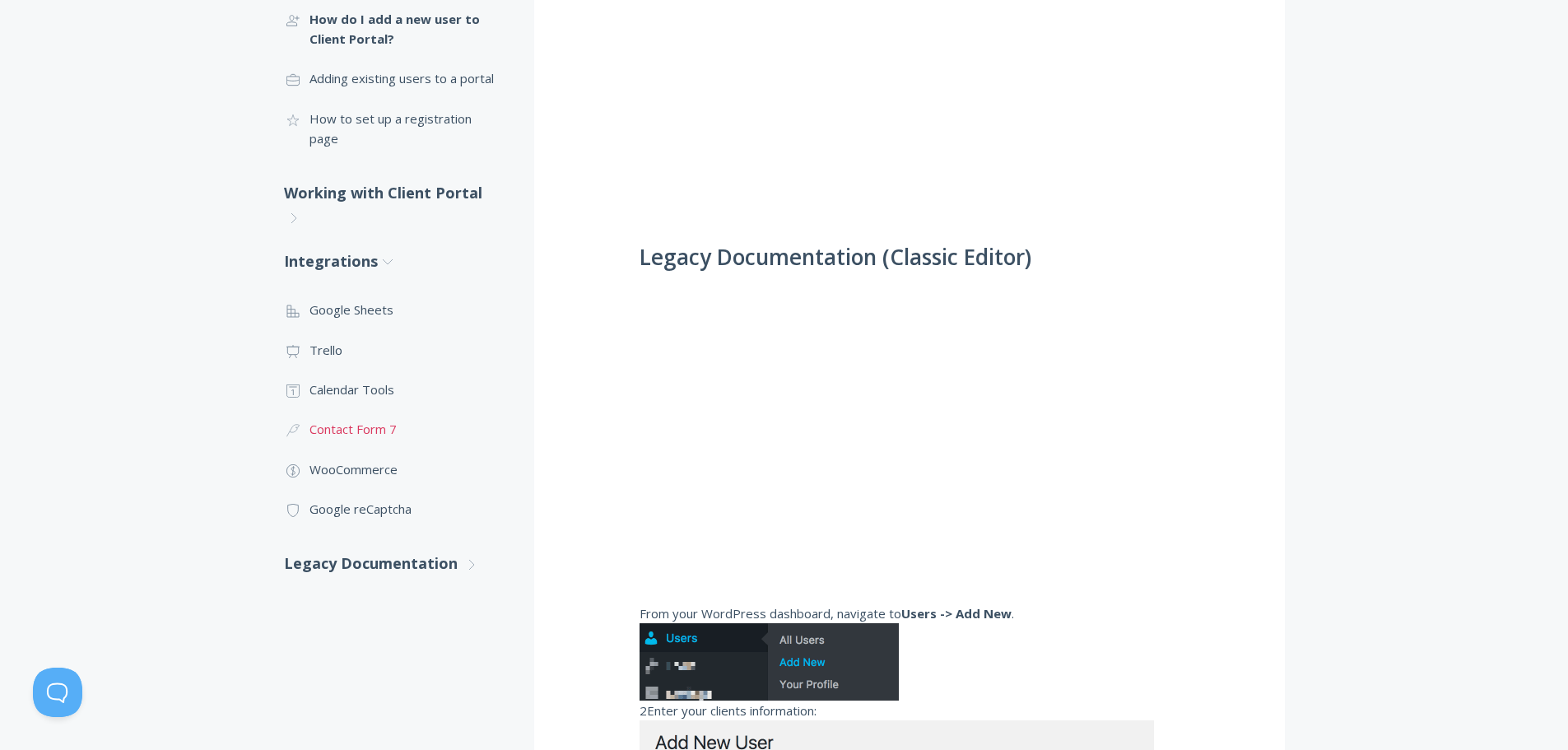
click at [377, 409] on link ".cls-1{fill:none;stroke:#000;stroke-miterlimit:10;stroke-width:2px;} 3. Communi…" at bounding box center [392, 429] width 217 height 40
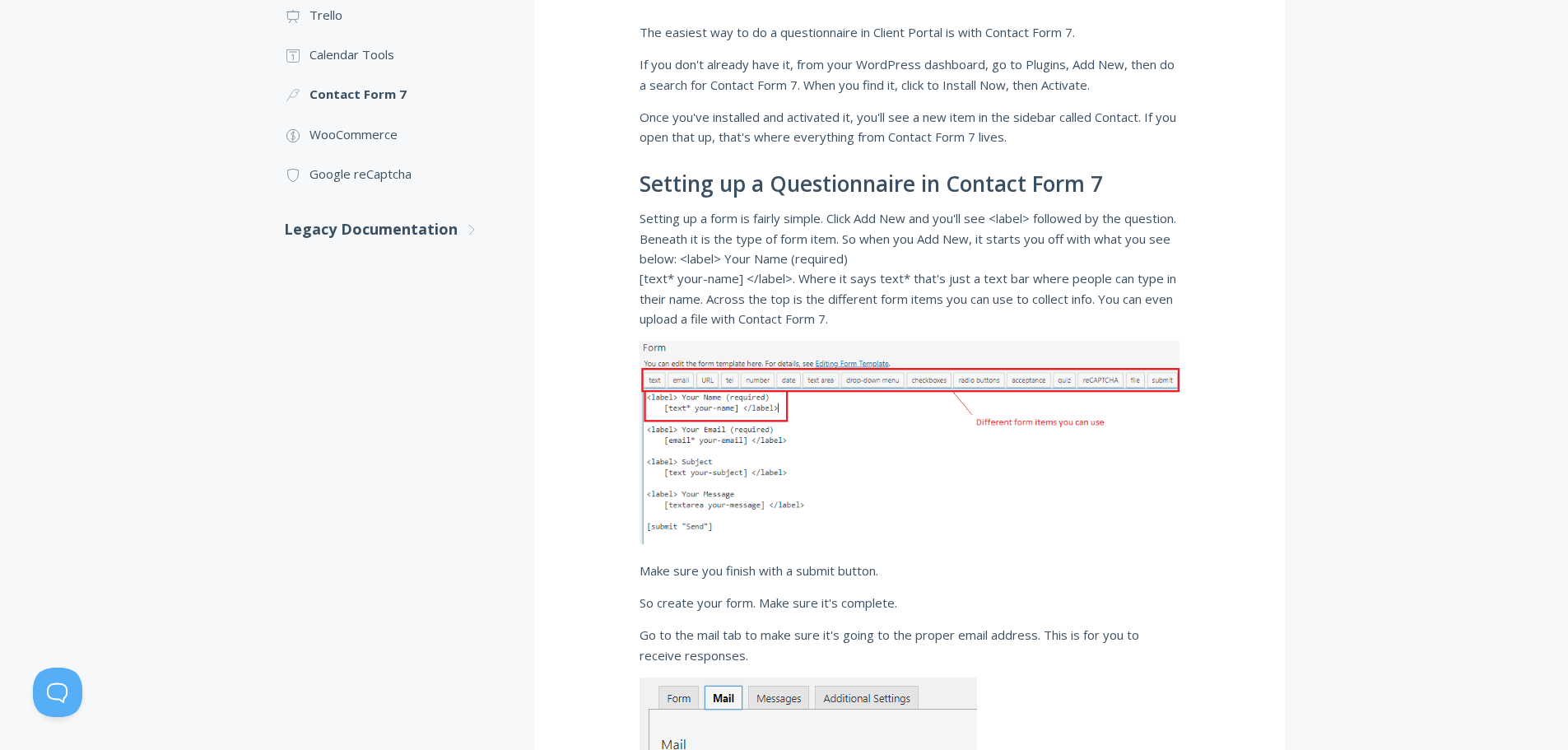
scroll to position [823, 0]
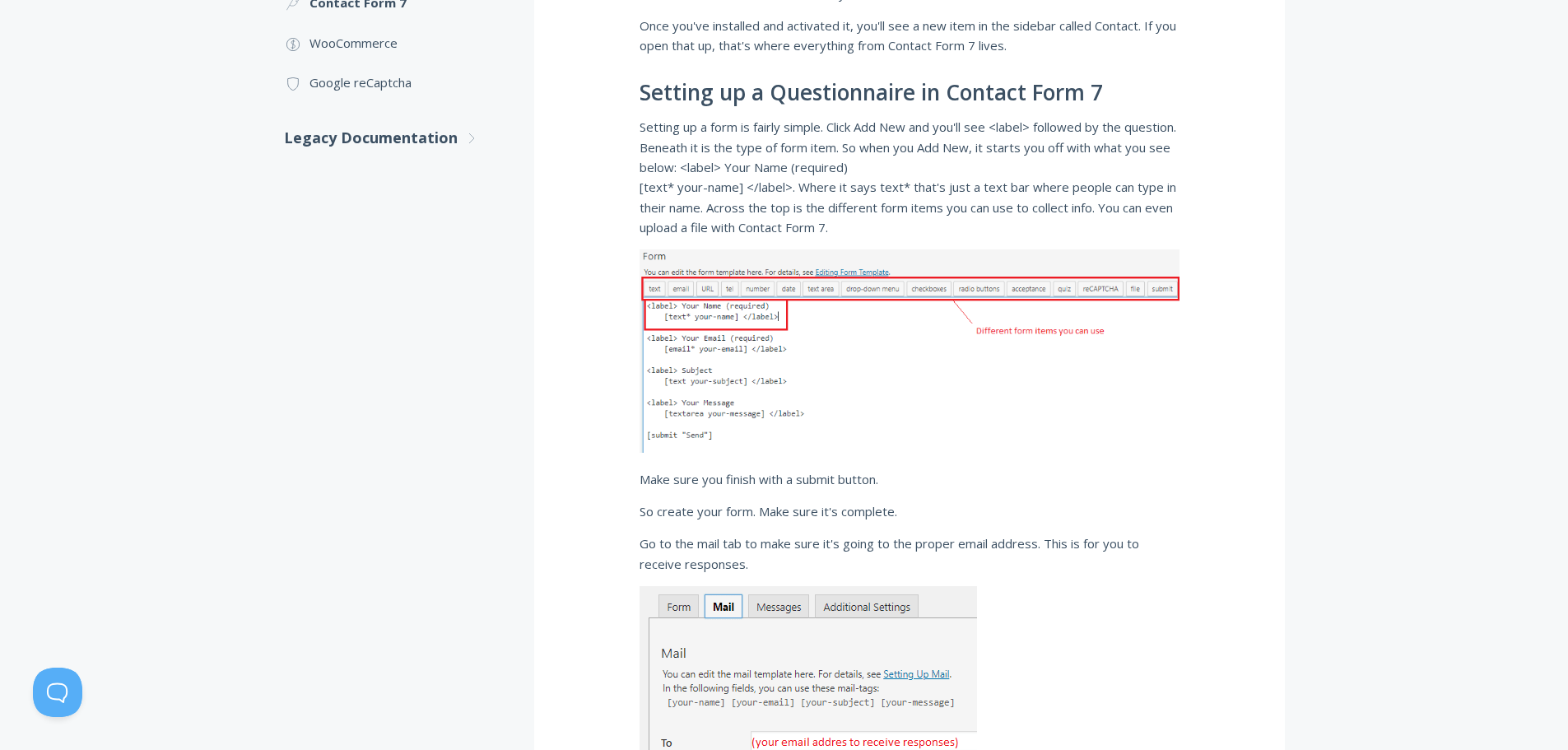
drag, startPoint x: 1455, startPoint y: 163, endPoint x: 1435, endPoint y: 120, distance: 47.4
click at [1456, 162] on div ".st0{fill:none;stroke:#000000;stroke-width:2;stroke-miterlimit:10;} Untitled-27…" at bounding box center [784, 278] width 1568 height 1756
